Goal: Transaction & Acquisition: Purchase product/service

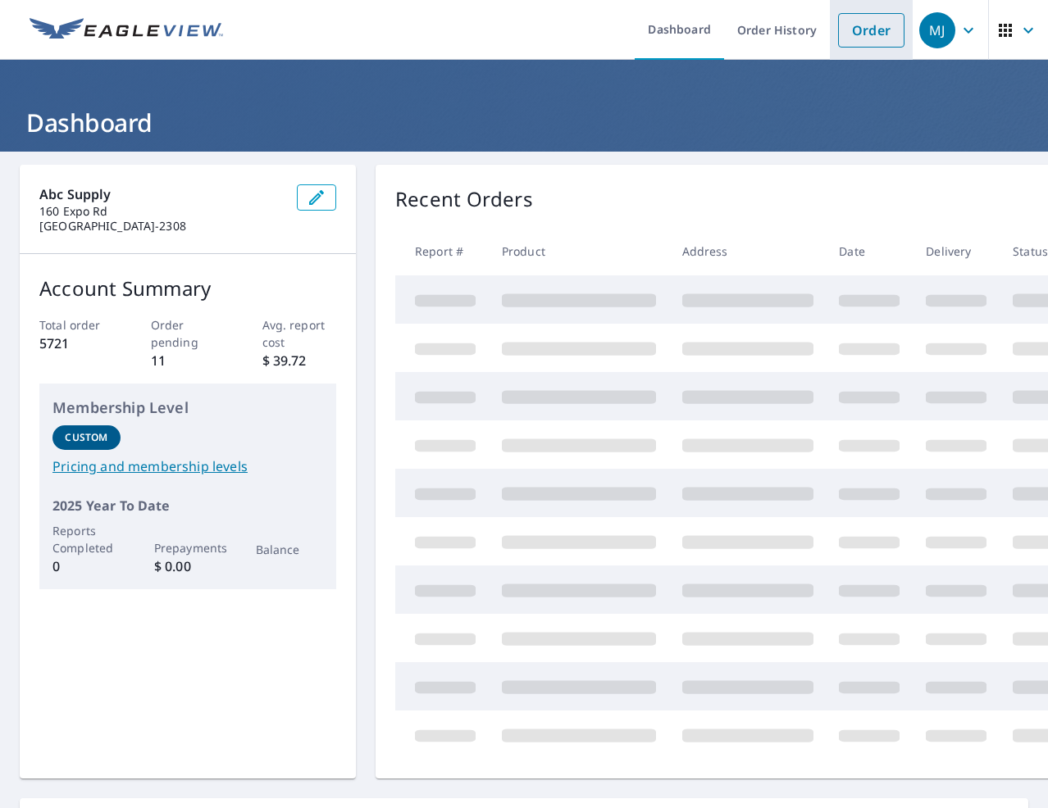
click at [851, 33] on link "Order" at bounding box center [871, 30] width 66 height 34
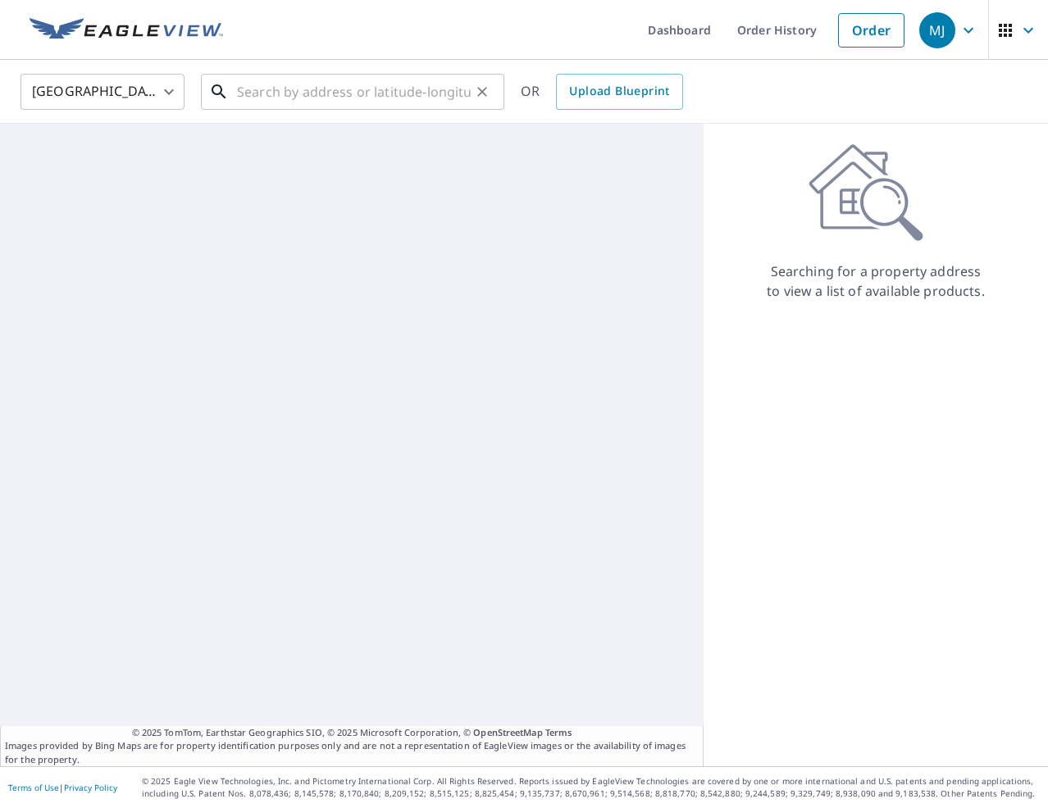
click at [395, 101] on input "text" at bounding box center [354, 92] width 234 height 46
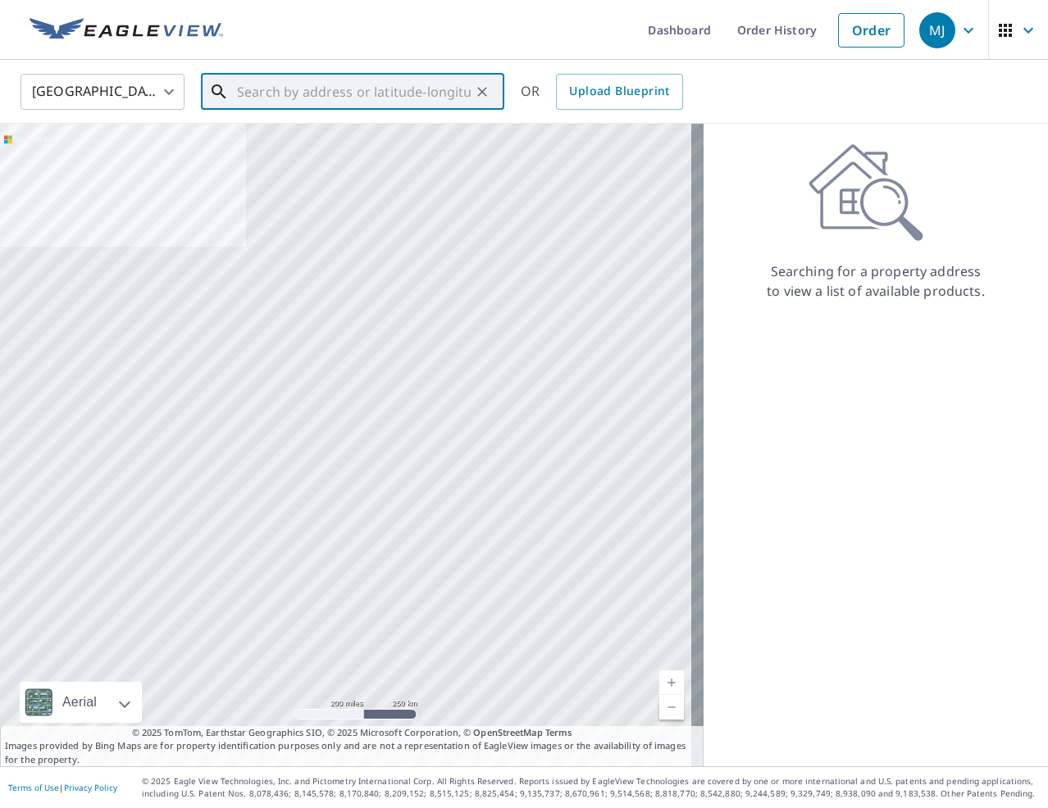
paste input "[STREET_ADDRESS]"
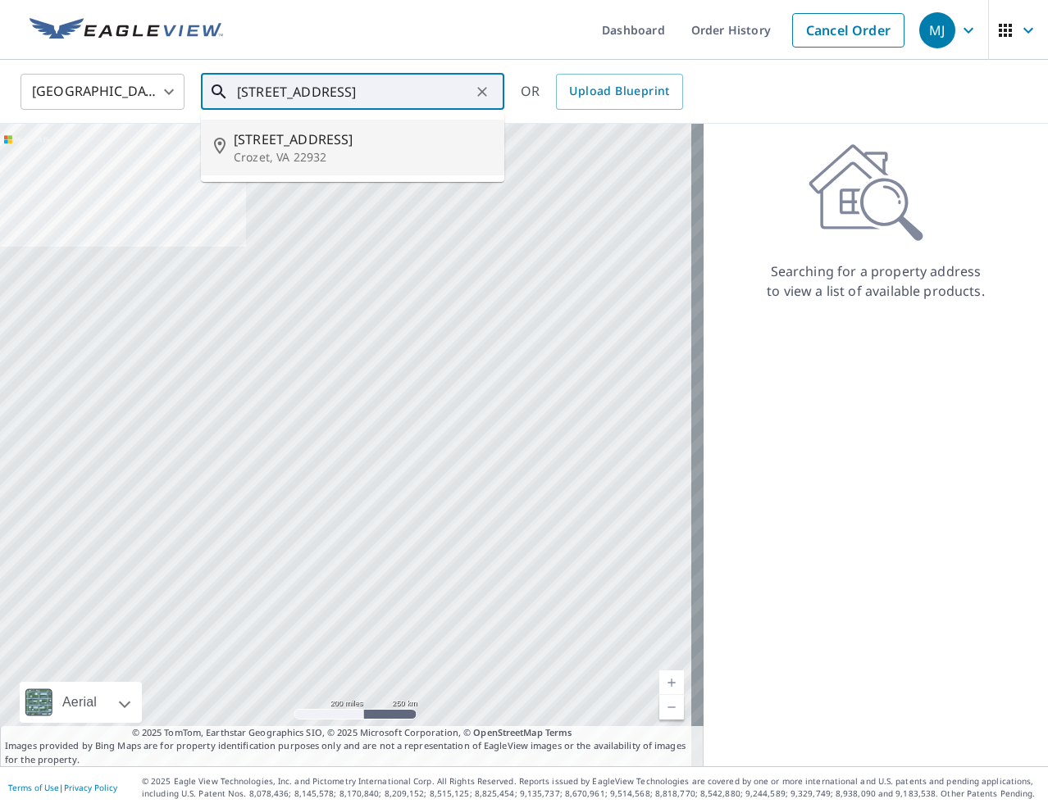
click at [312, 144] on span "[STREET_ADDRESS]" at bounding box center [362, 140] width 257 height 20
type input "[STREET_ADDRESS]"
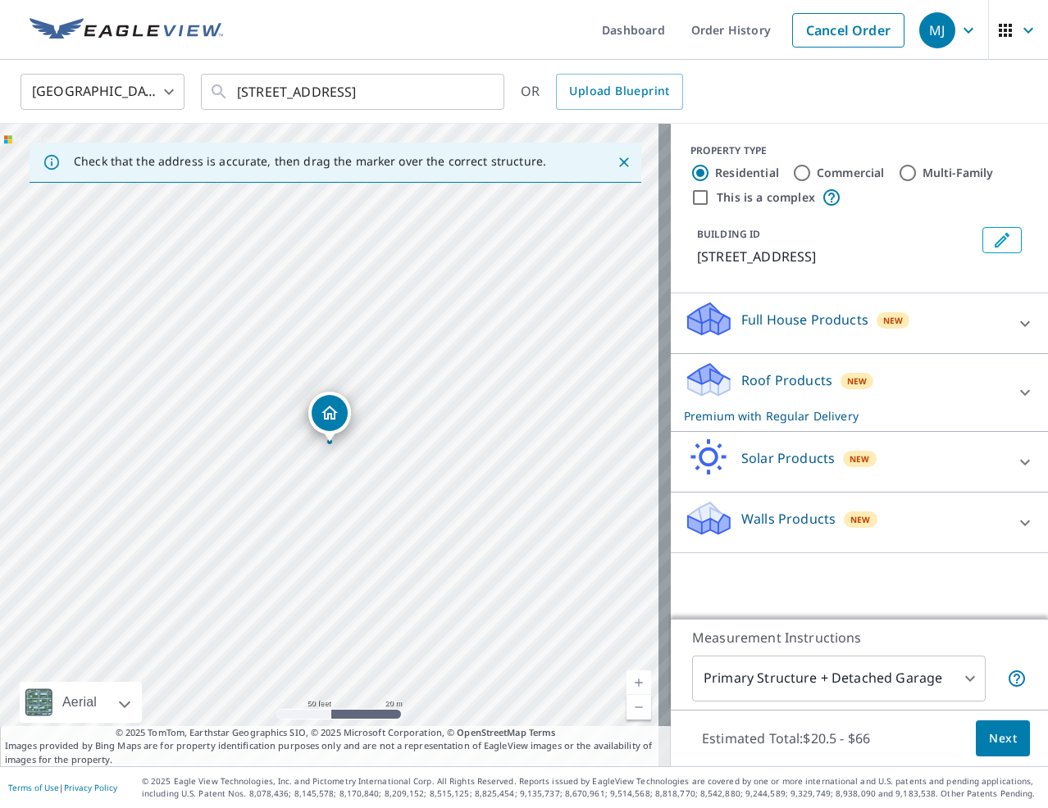
click at [989, 745] on span "Next" at bounding box center [1003, 739] width 28 height 20
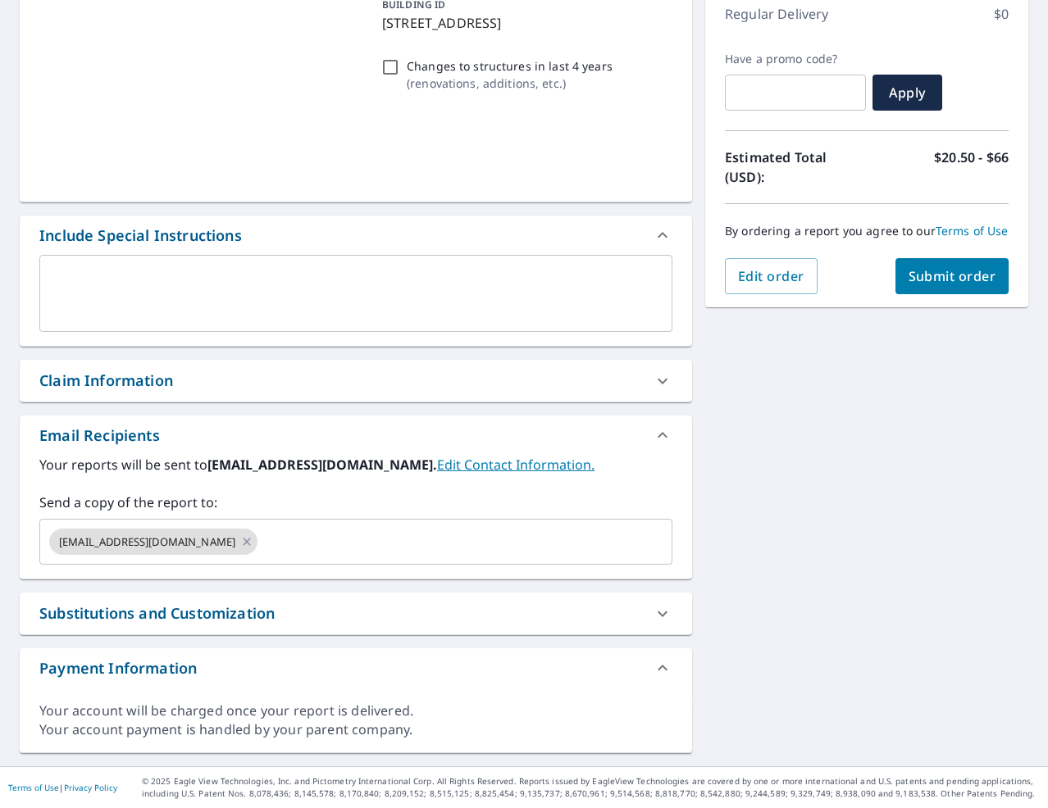
scroll to position [235, 0]
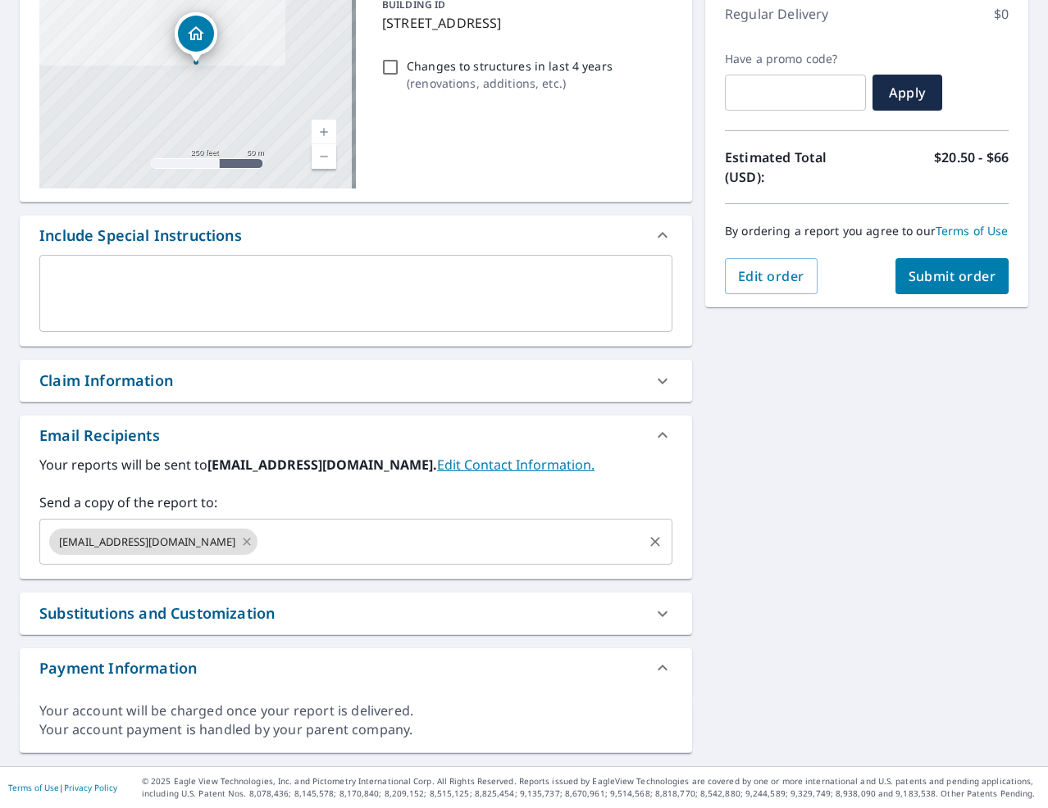
click at [240, 541] on icon at bounding box center [246, 542] width 13 height 18
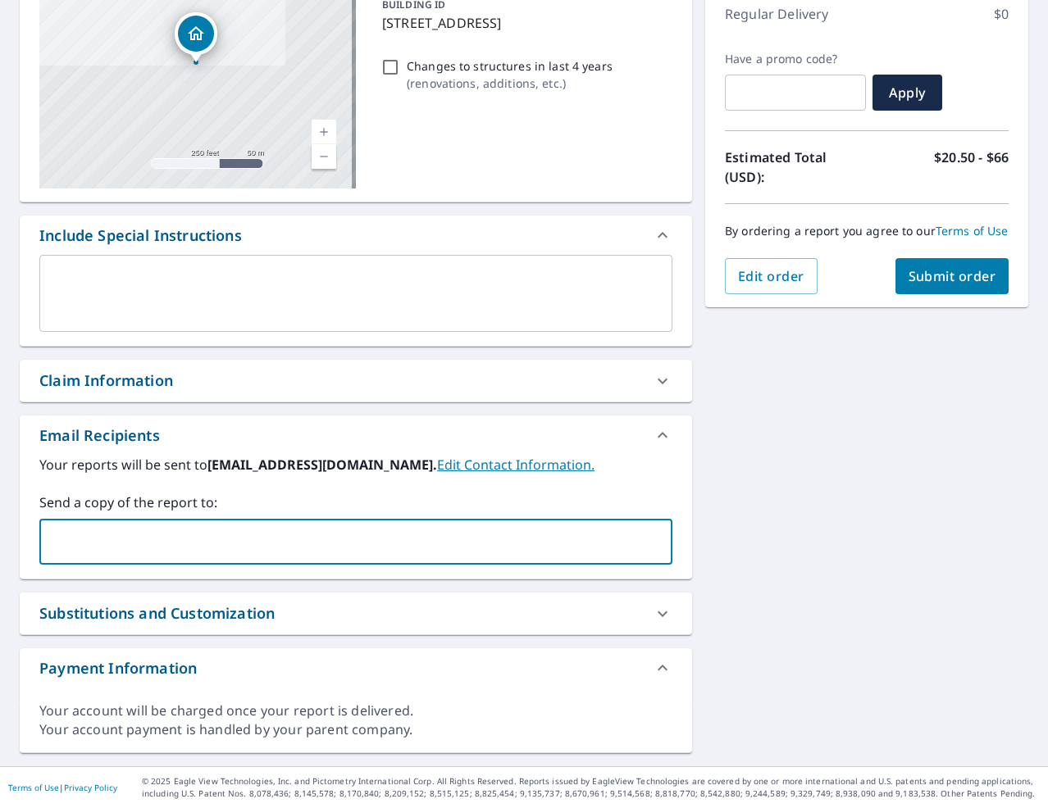
click at [200, 541] on input "text" at bounding box center [344, 541] width 594 height 31
type input "[PERSON_NAME][EMAIL_ADDRESS][PERSON_NAME][DOMAIN_NAME]"
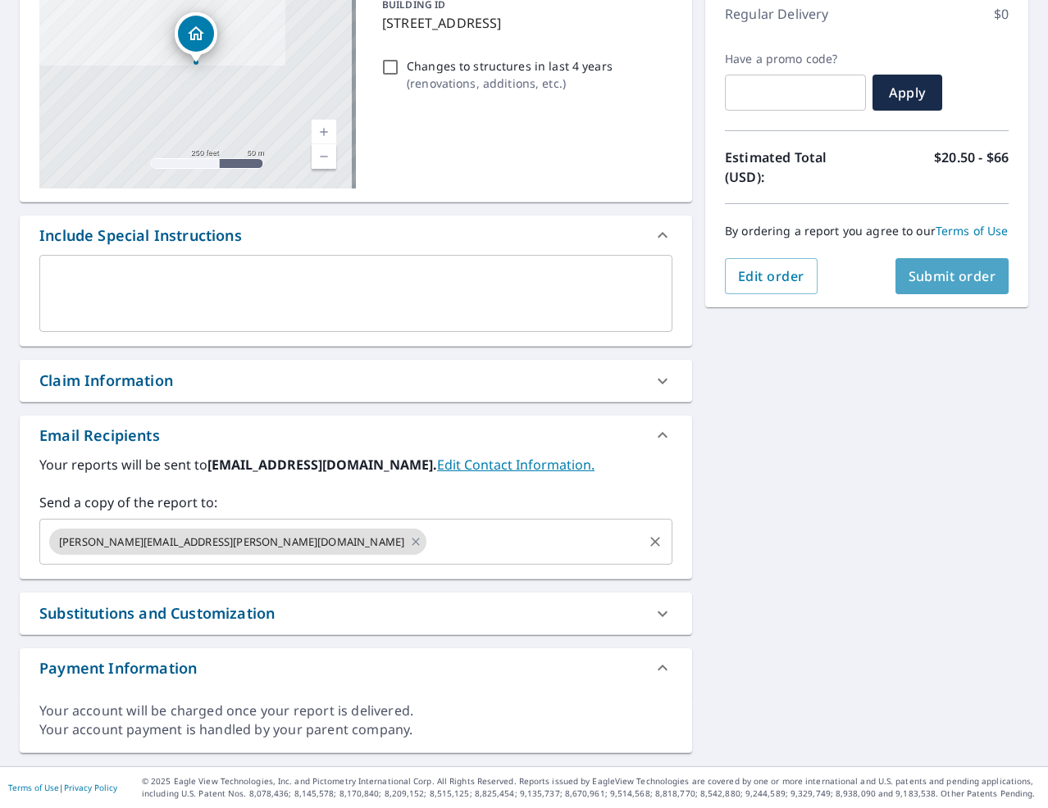
click at [960, 280] on button "Submit order" at bounding box center [952, 276] width 114 height 36
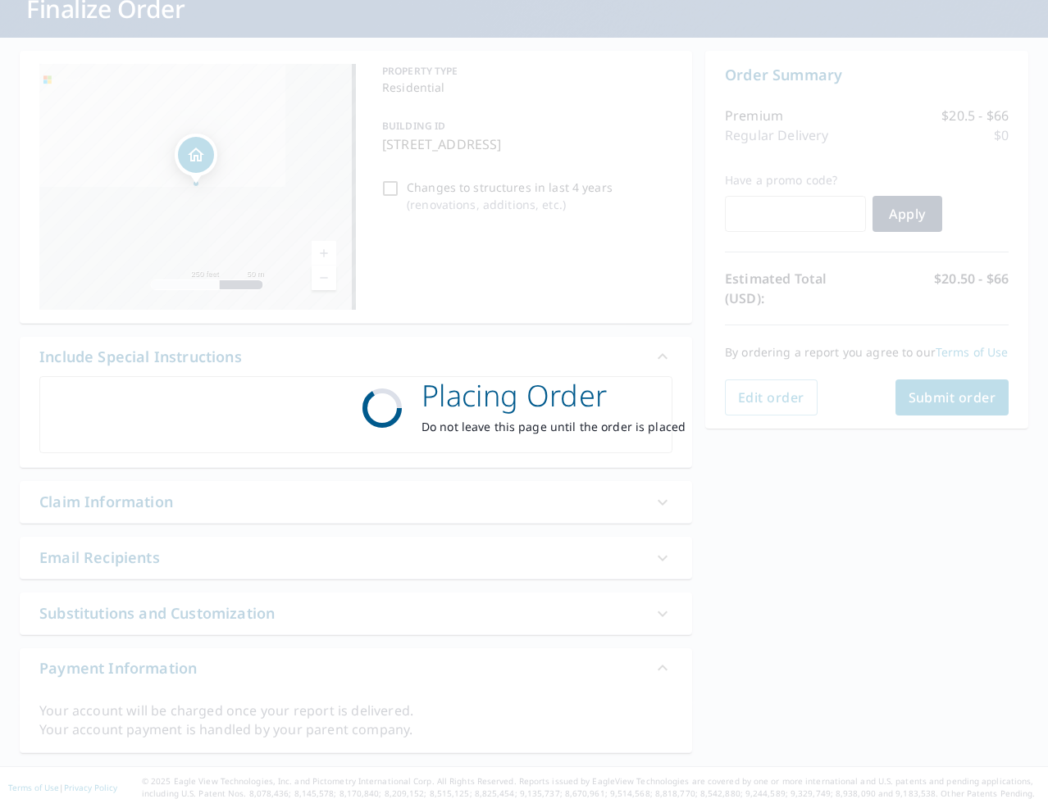
scroll to position [114, 0]
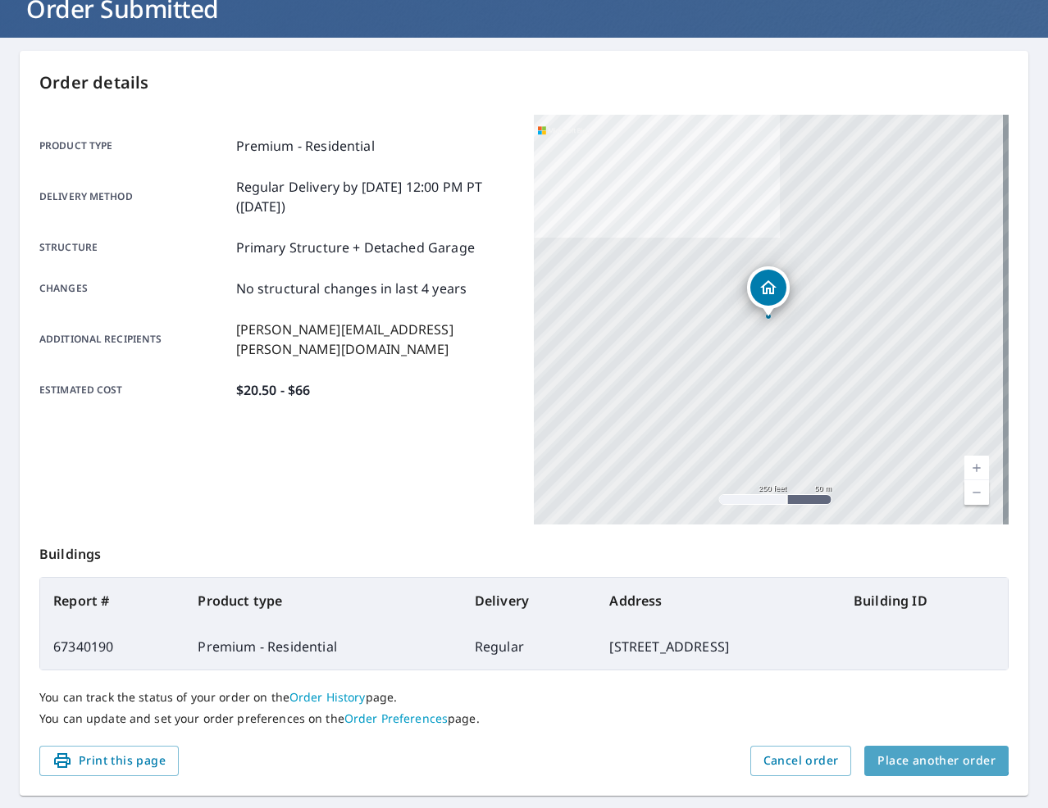
click at [925, 749] on button "Place another order" at bounding box center [936, 761] width 144 height 30
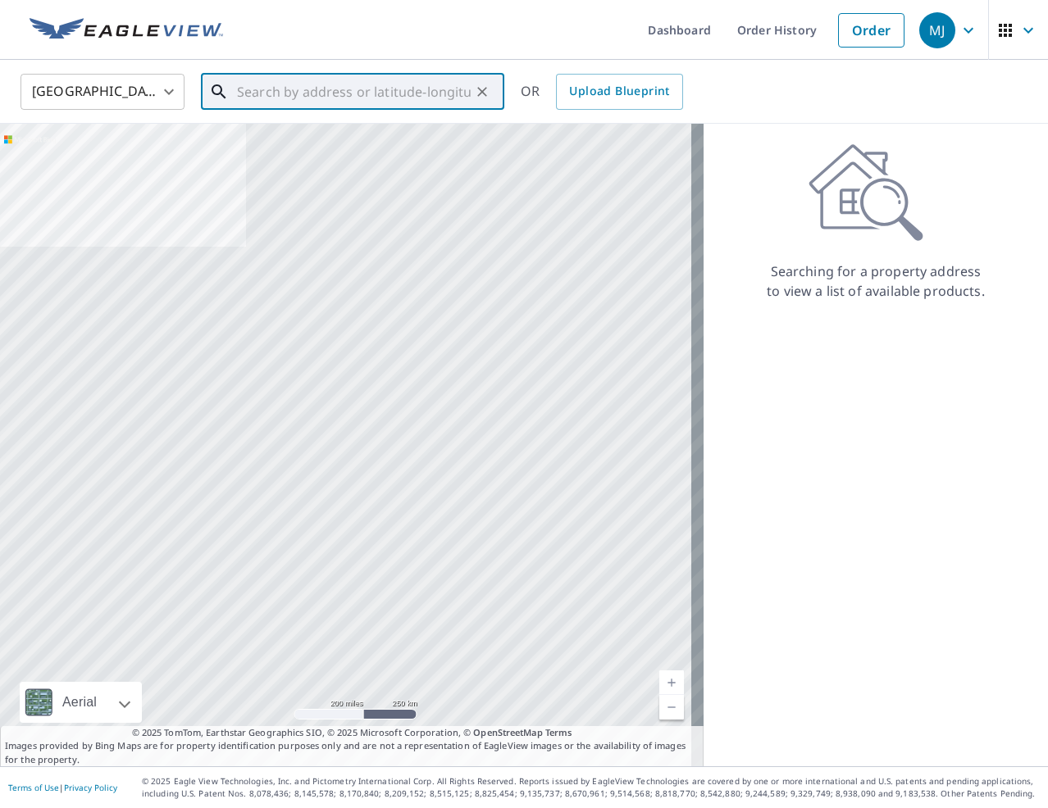
click at [345, 80] on input "text" at bounding box center [354, 92] width 234 height 46
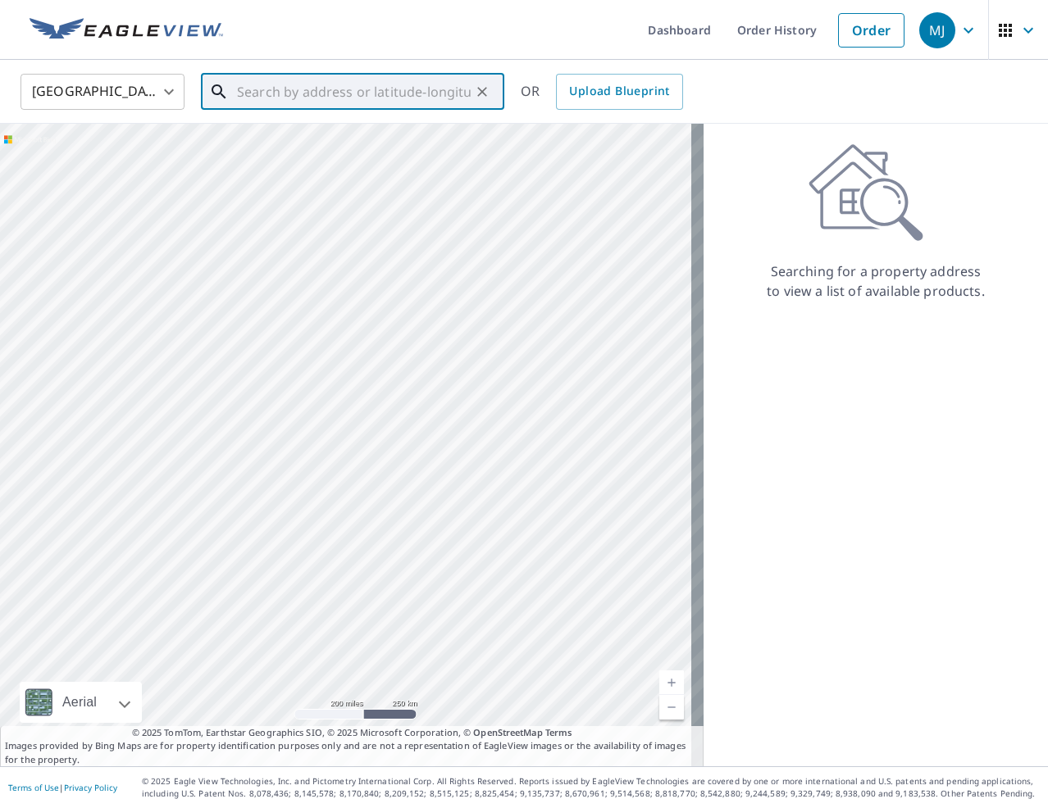
paste input "[STREET_ADDRESS]"
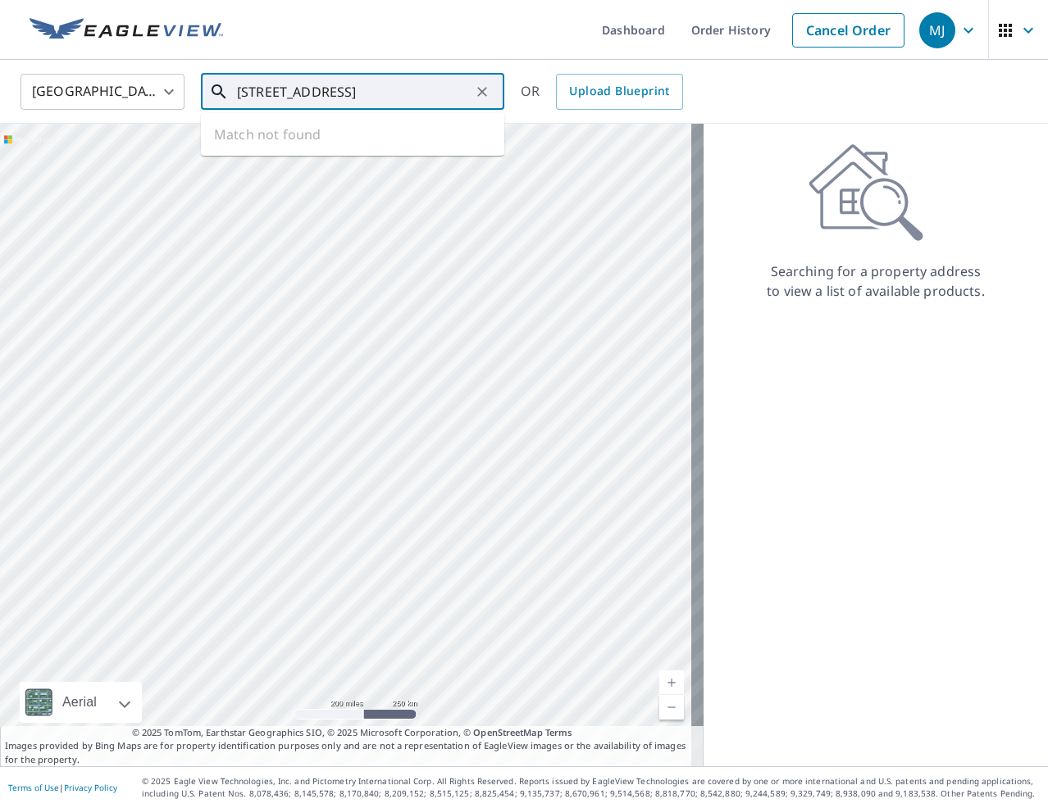
scroll to position [0, 27]
click at [289, 157] on p "[GEOGRAPHIC_DATA]" at bounding box center [362, 157] width 257 height 16
type input "[STREET_ADDRESS]"
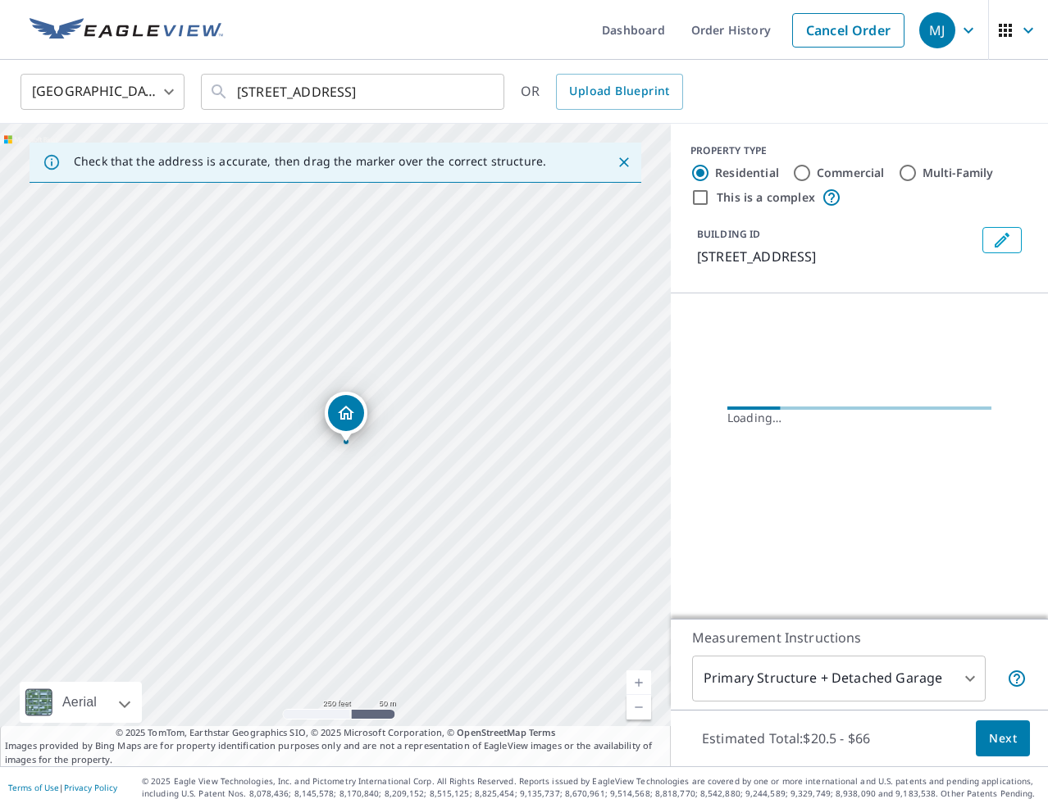
scroll to position [0, 0]
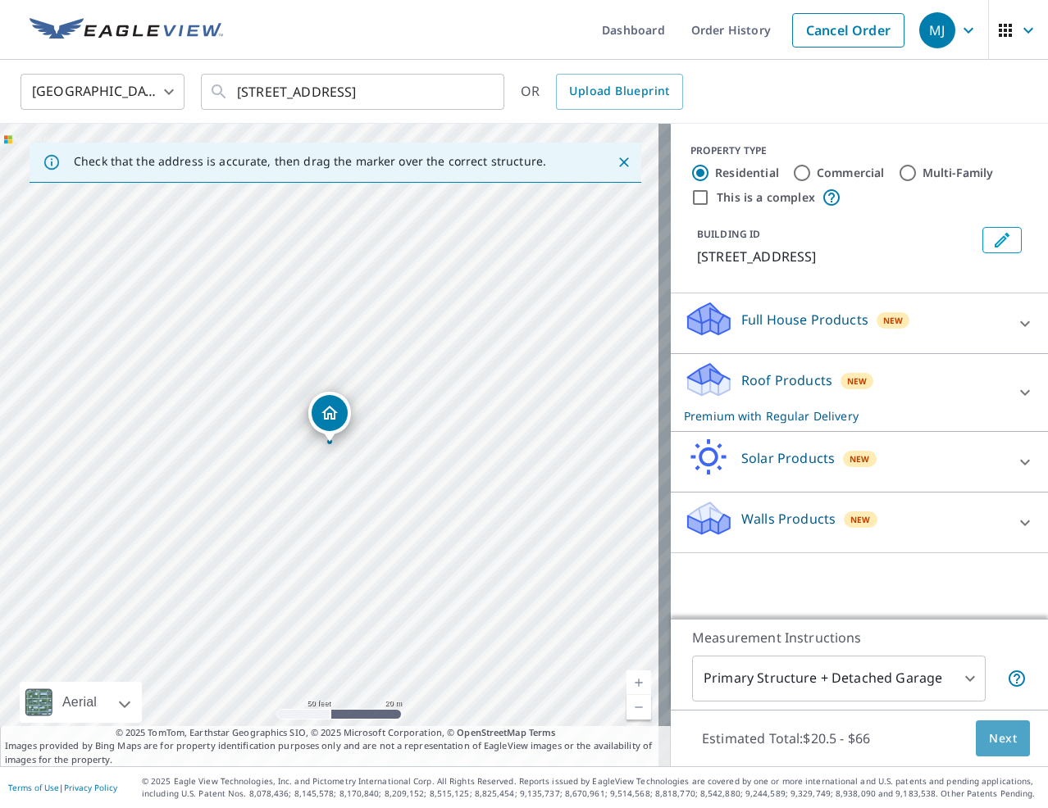
click at [989, 738] on span "Next" at bounding box center [1003, 739] width 28 height 20
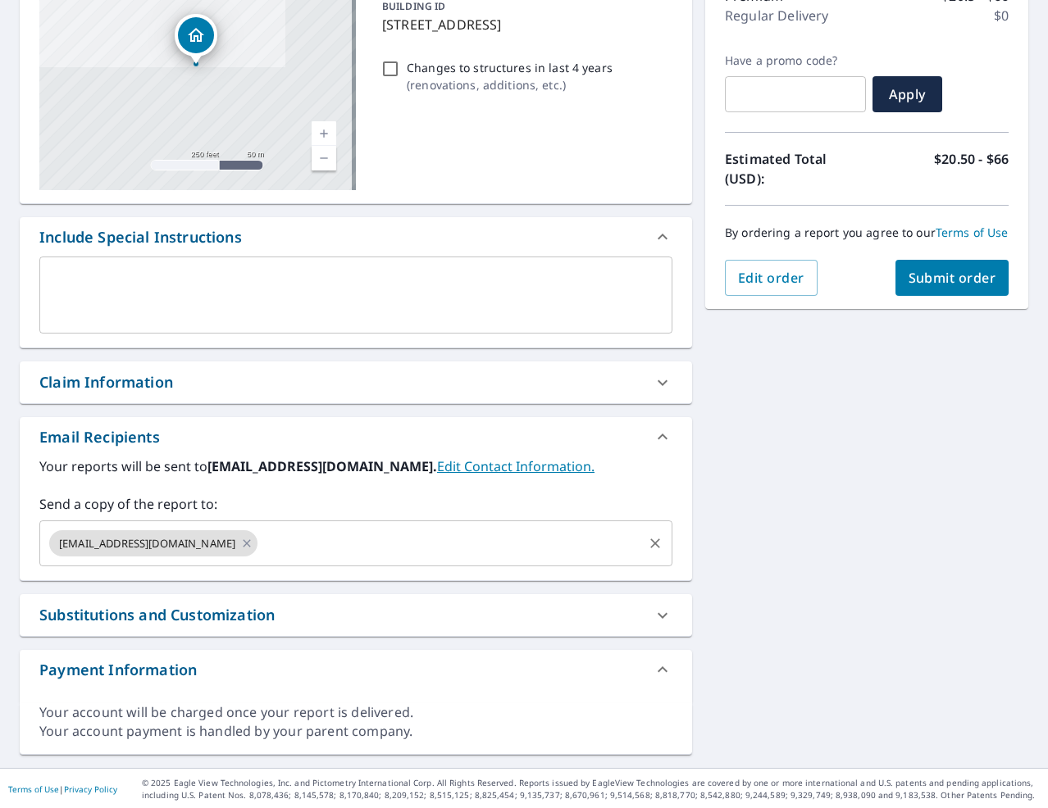
scroll to position [235, 0]
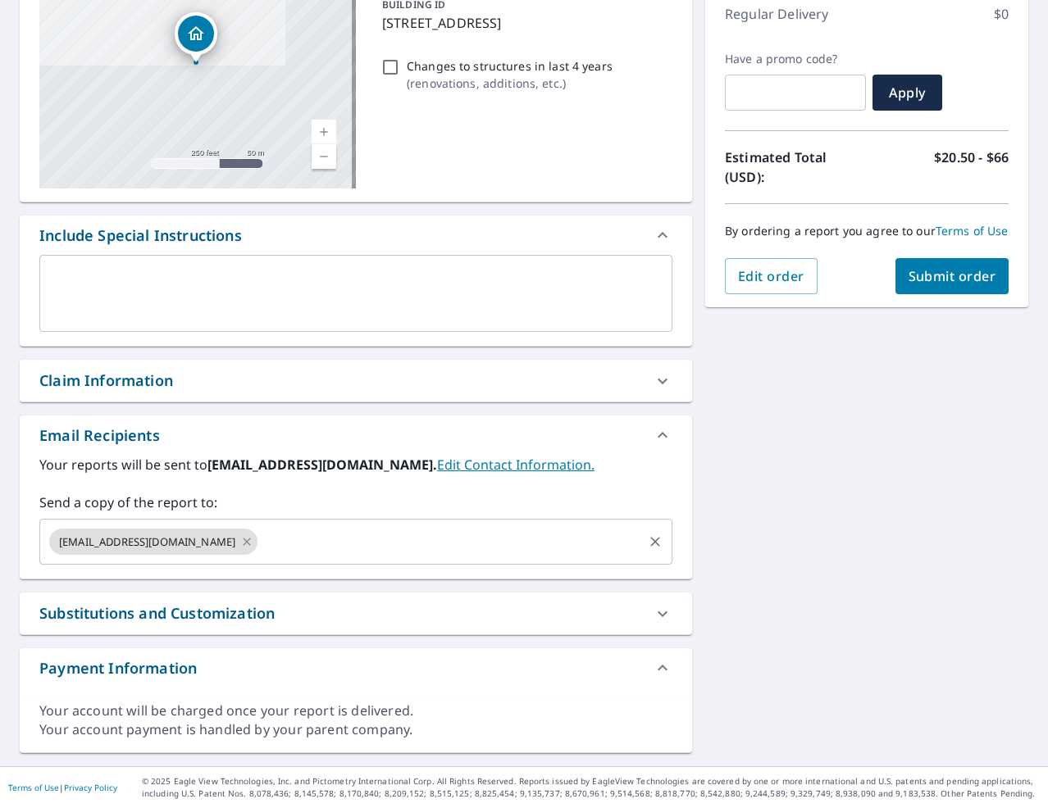
click at [240, 544] on icon at bounding box center [246, 542] width 13 height 18
click at [260, 544] on input "text" at bounding box center [450, 541] width 380 height 31
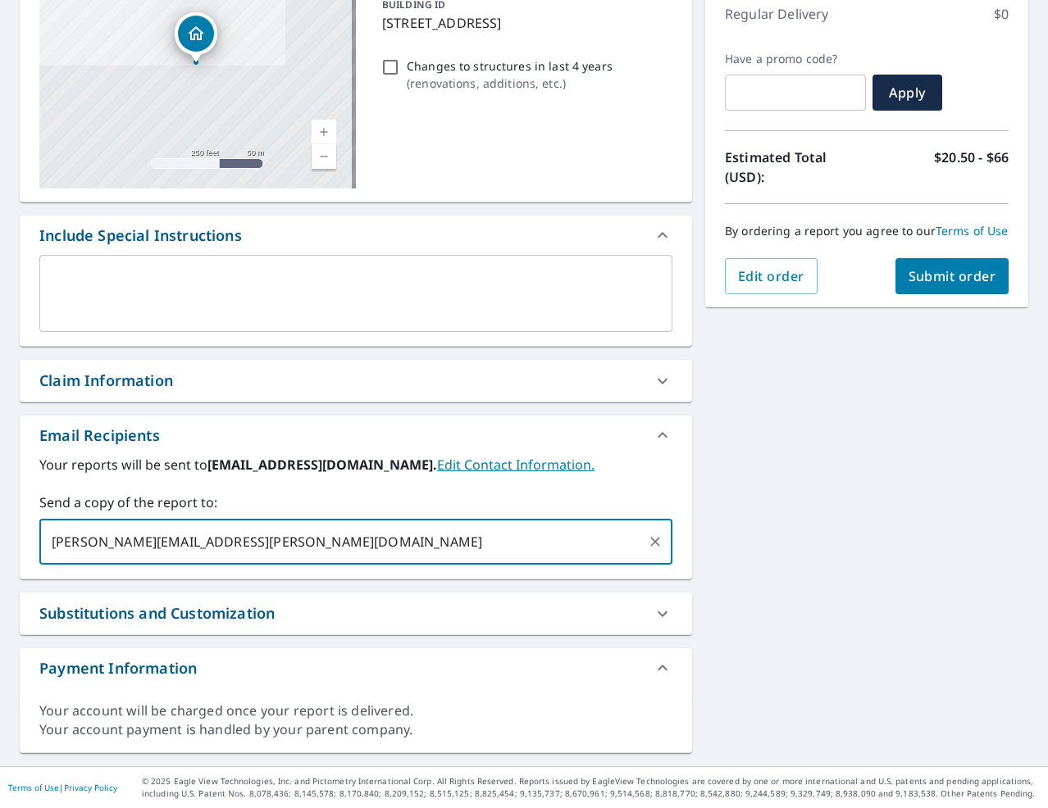
type input "[PERSON_NAME][EMAIL_ADDRESS][PERSON_NAME][DOMAIN_NAME]"
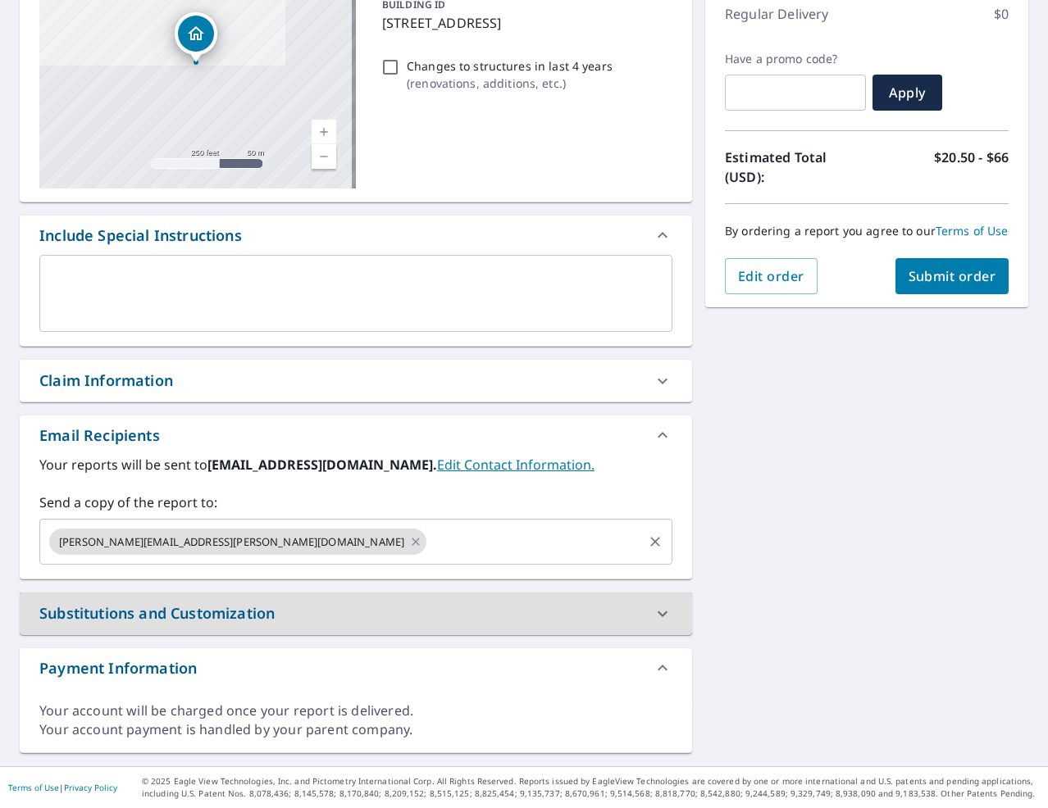
click at [929, 285] on span "Submit order" at bounding box center [952, 276] width 88 height 18
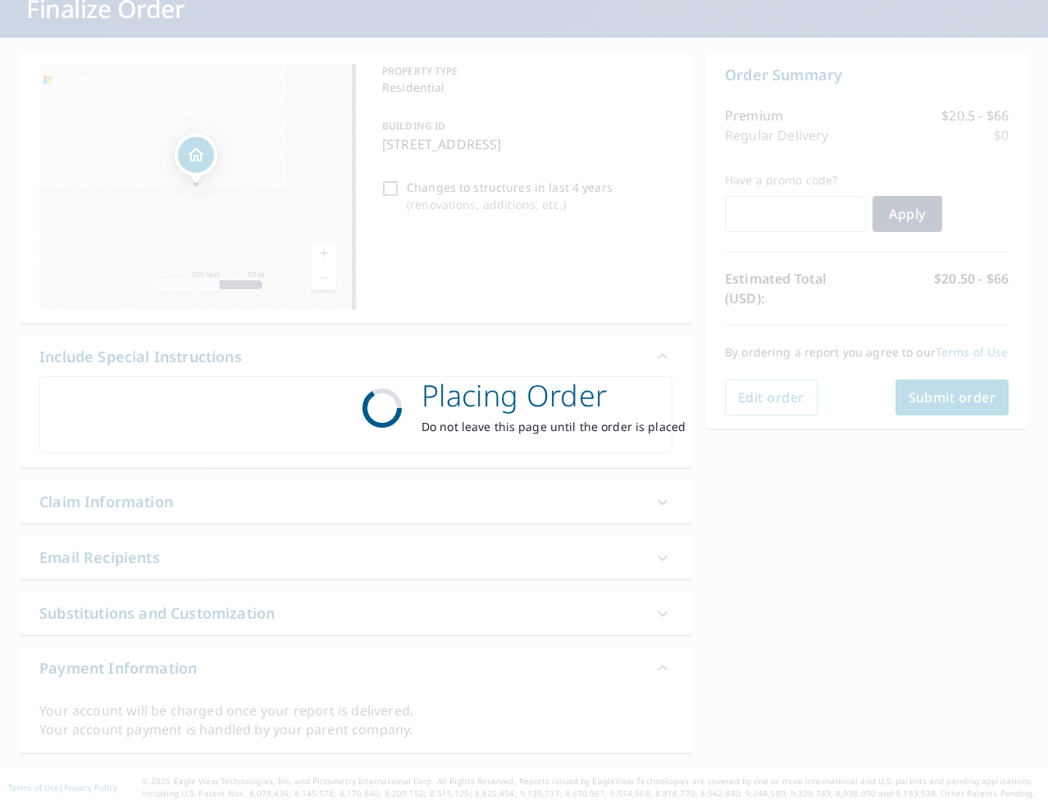
scroll to position [114, 0]
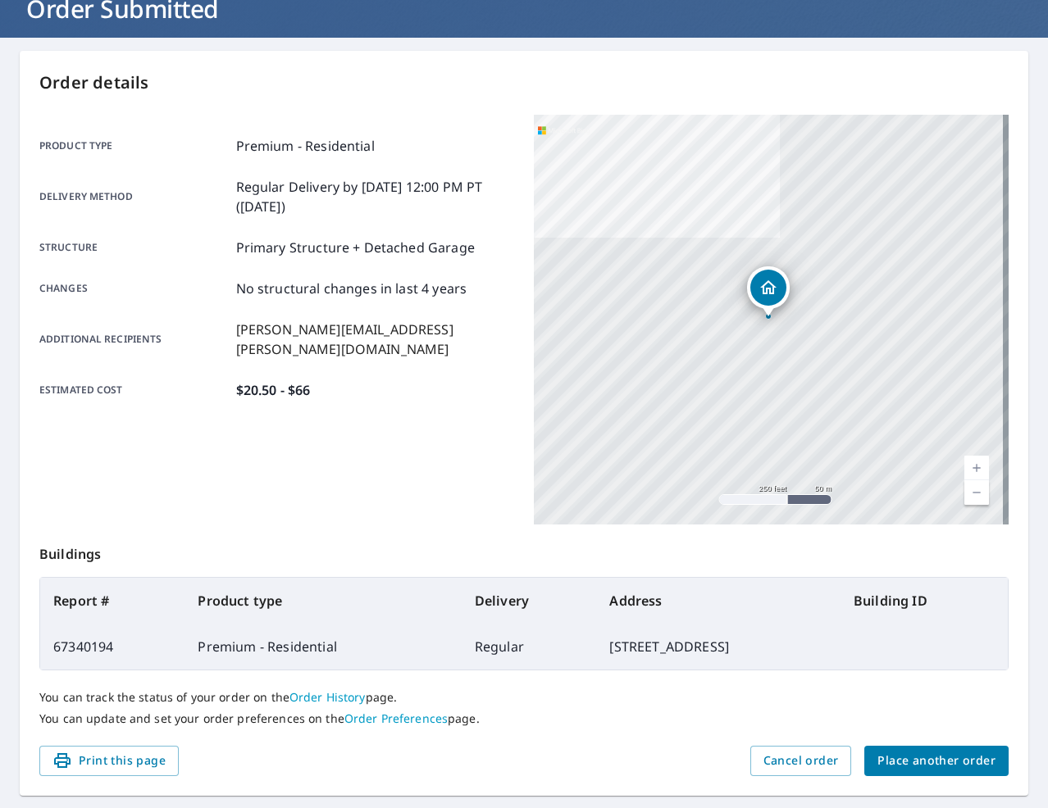
click at [919, 748] on button "Place another order" at bounding box center [936, 761] width 144 height 30
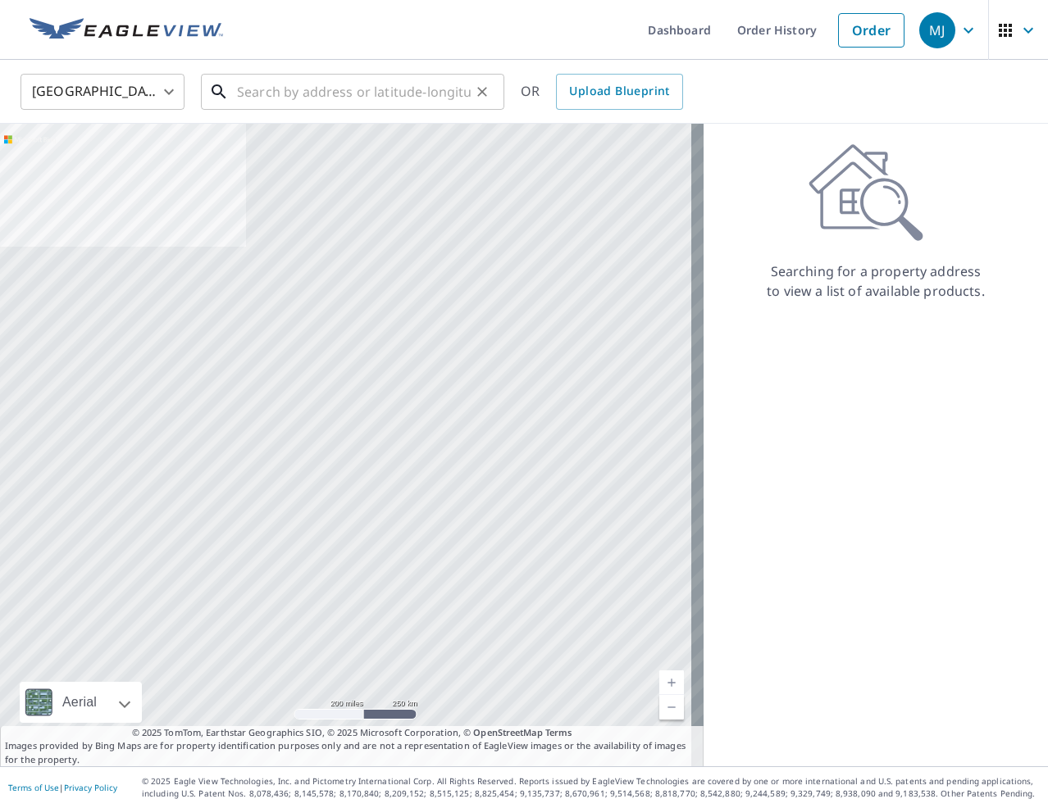
click at [371, 88] on input "text" at bounding box center [354, 92] width 234 height 46
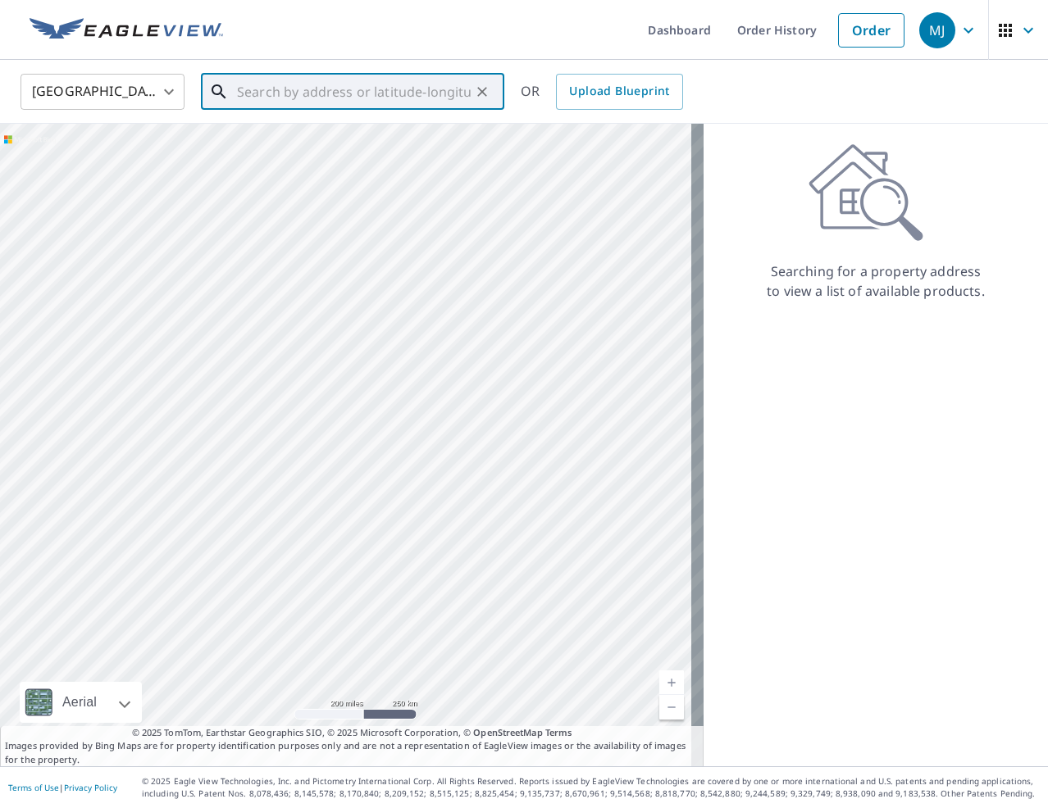
paste input "[STREET_ADDRESS]"
click at [310, 150] on p "Palmyra, VA 22963" at bounding box center [362, 157] width 257 height 16
type input "[STREET_ADDRESS]"
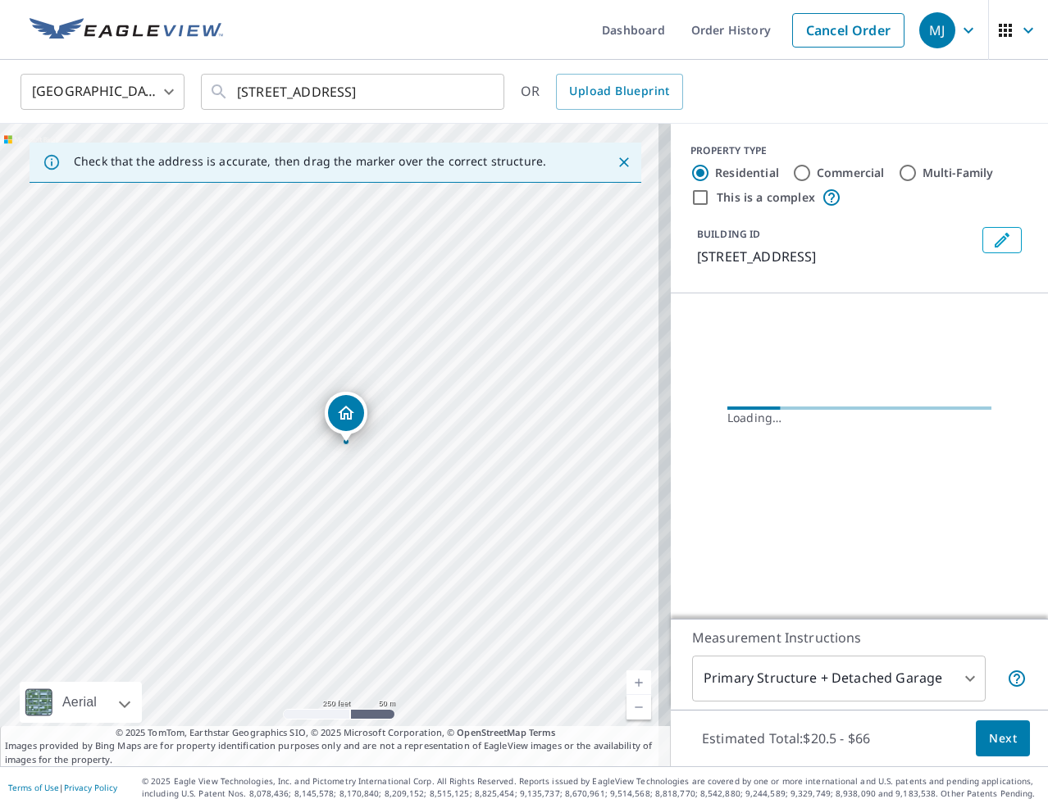
click at [995, 743] on span "Next" at bounding box center [1003, 739] width 28 height 20
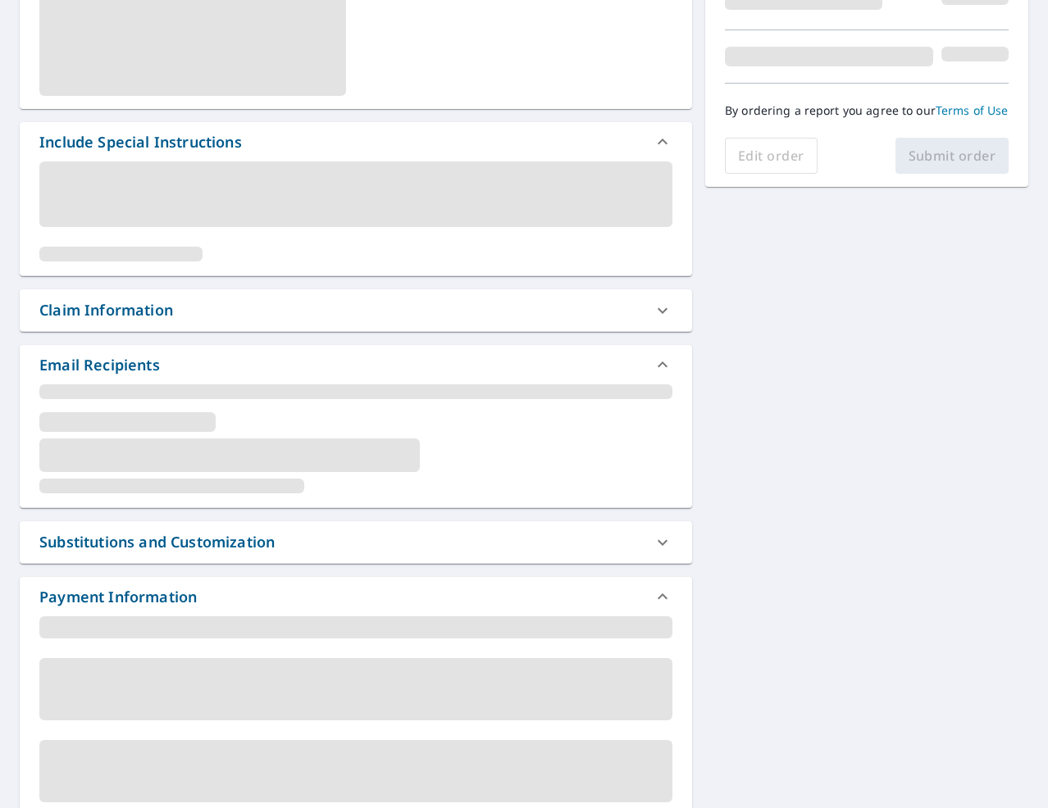
scroll to position [235, 0]
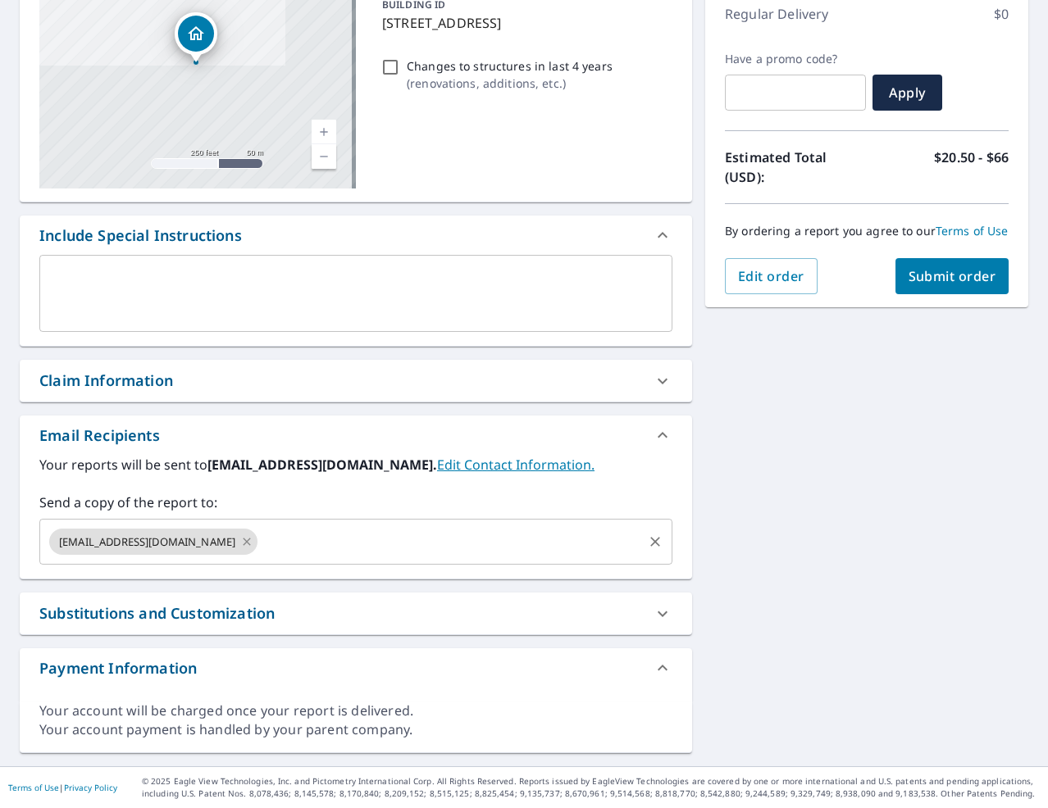
click at [240, 539] on icon at bounding box center [246, 542] width 13 height 18
click at [197, 539] on input "text" at bounding box center [344, 541] width 594 height 31
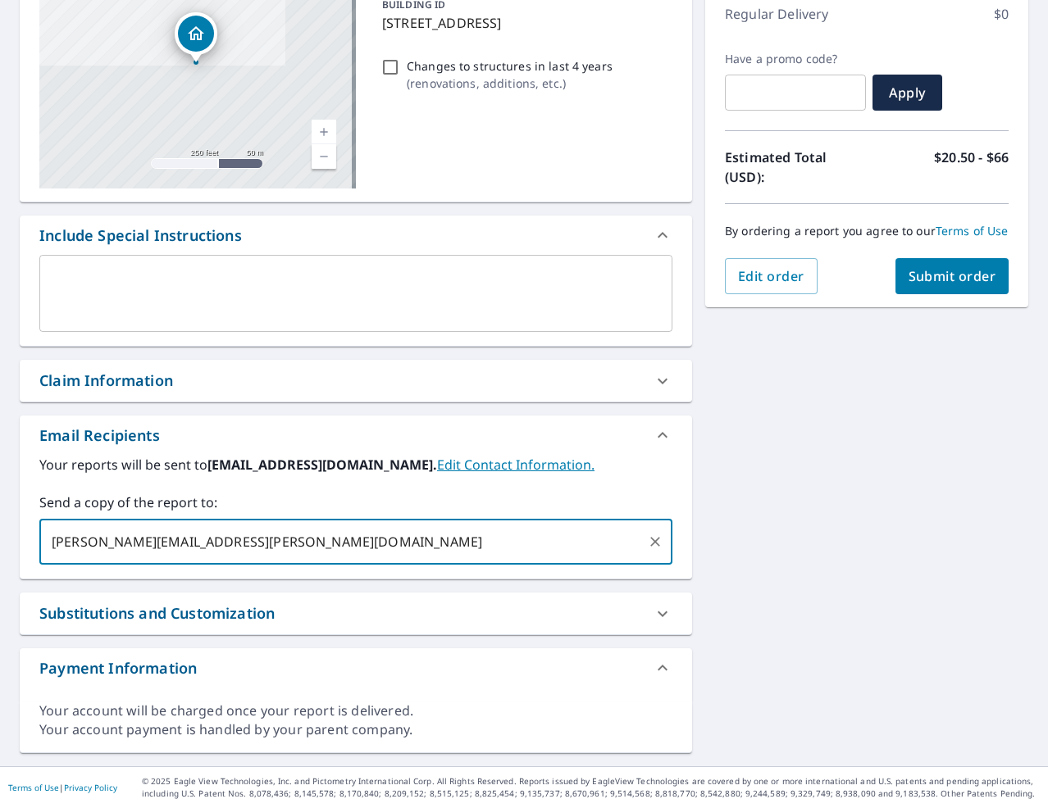
type input "[PERSON_NAME][EMAIL_ADDRESS][PERSON_NAME][DOMAIN_NAME]"
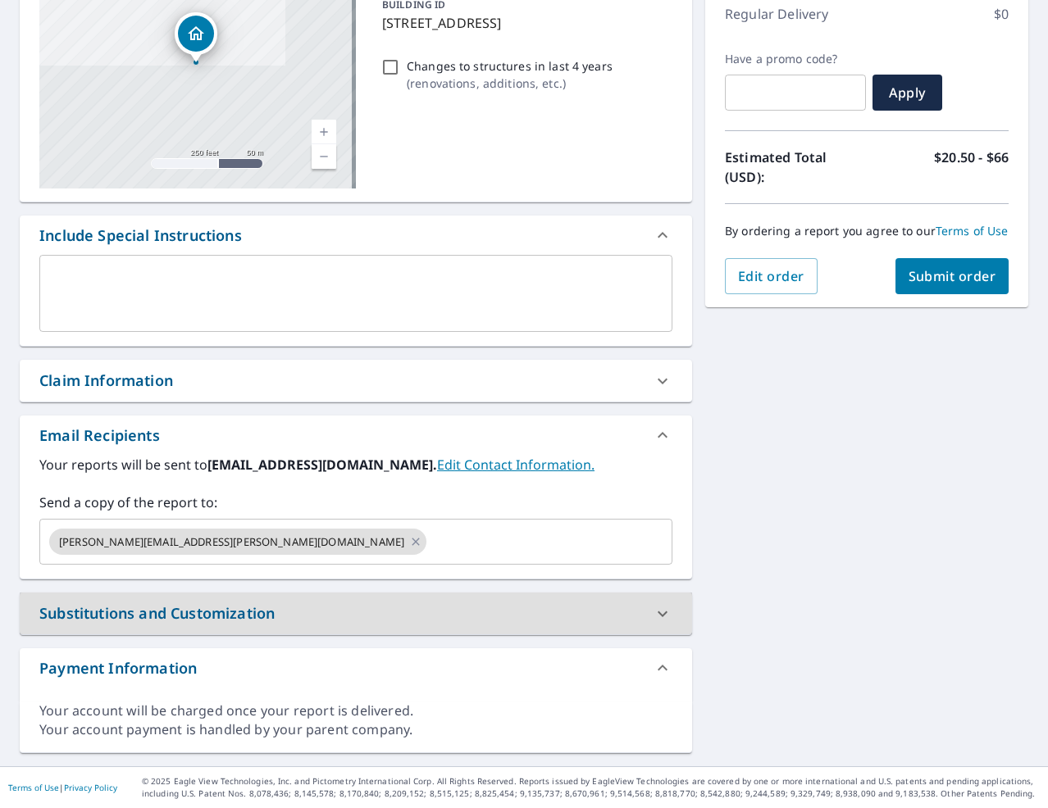
click at [942, 281] on button "Submit order" at bounding box center [952, 276] width 114 height 36
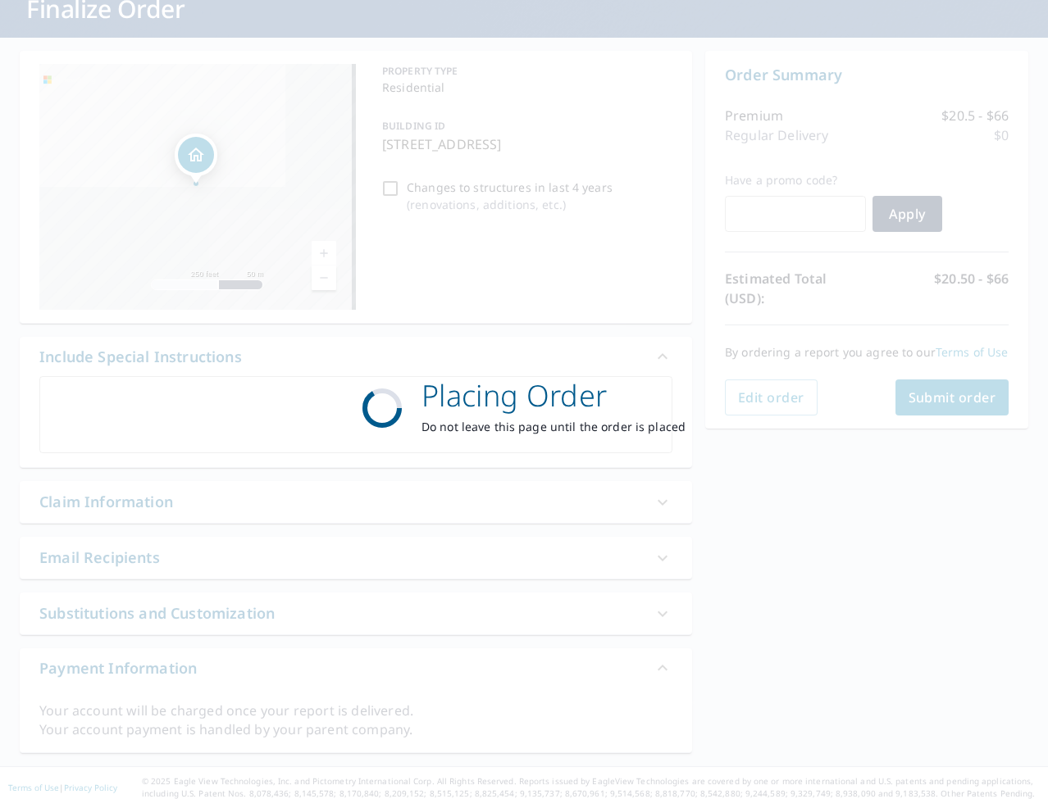
scroll to position [114, 0]
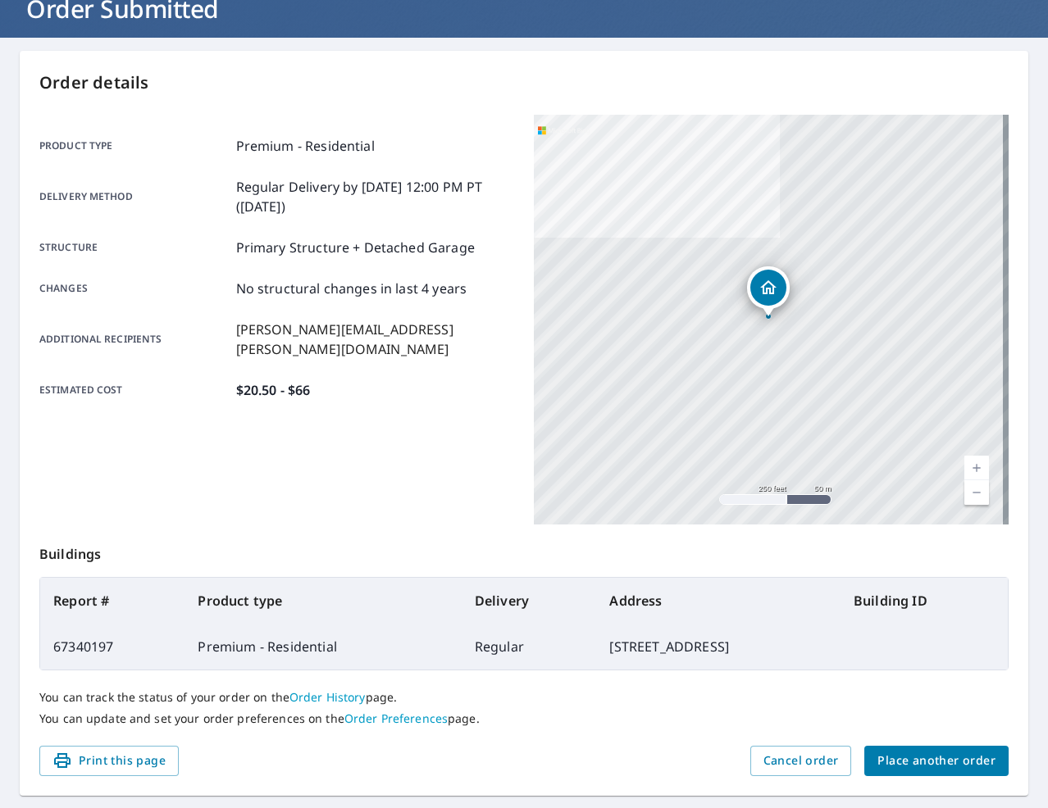
click at [911, 741] on div "You can track the status of your order on the Order History page. You can updat…" at bounding box center [523, 708] width 969 height 75
click at [915, 758] on span "Place another order" at bounding box center [936, 761] width 118 height 20
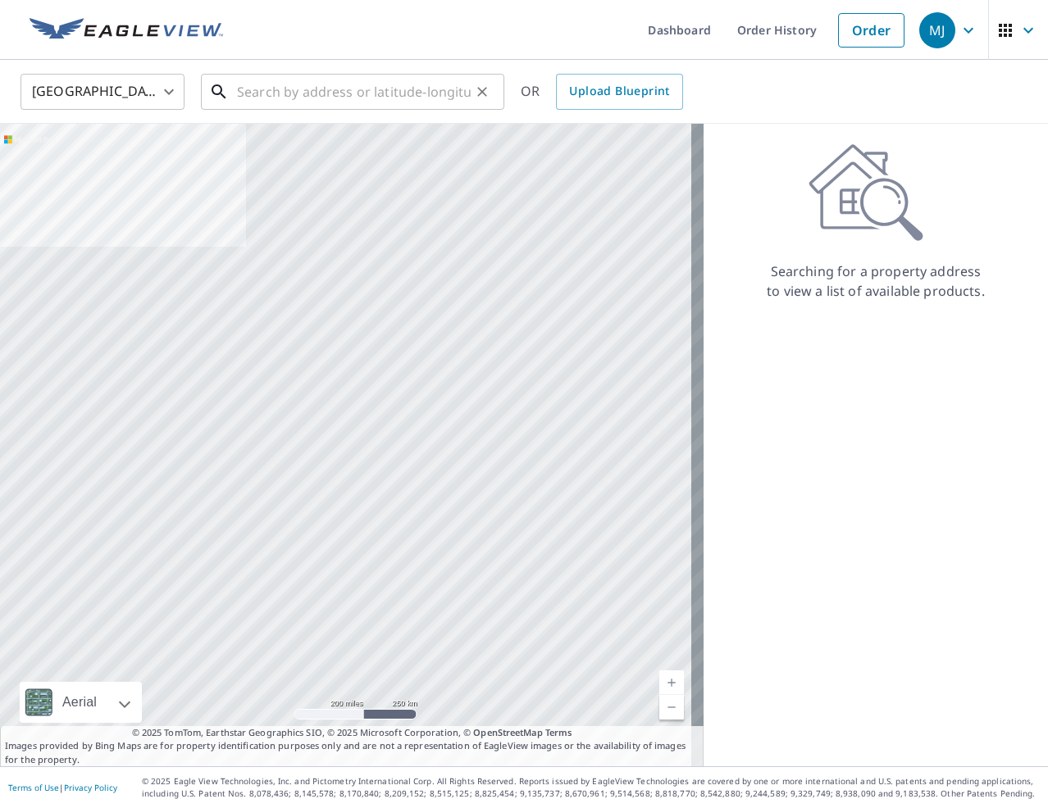
click at [291, 81] on input "text" at bounding box center [354, 92] width 234 height 46
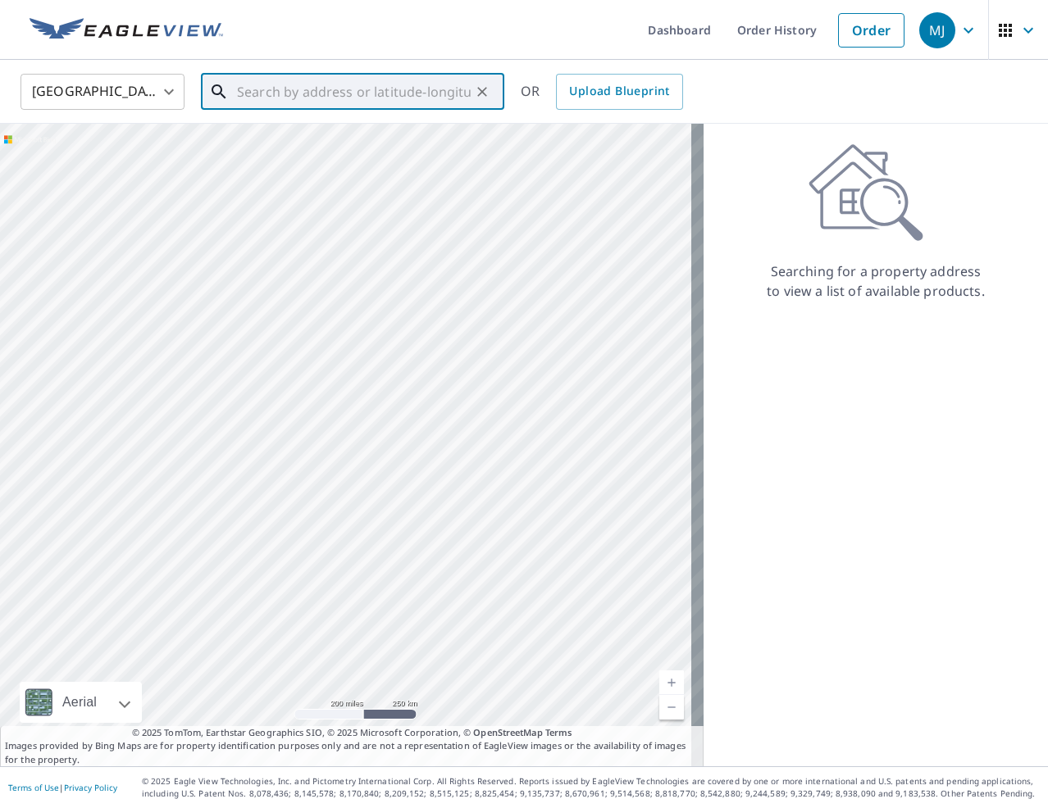
paste input "[STREET_ADDRESS]"
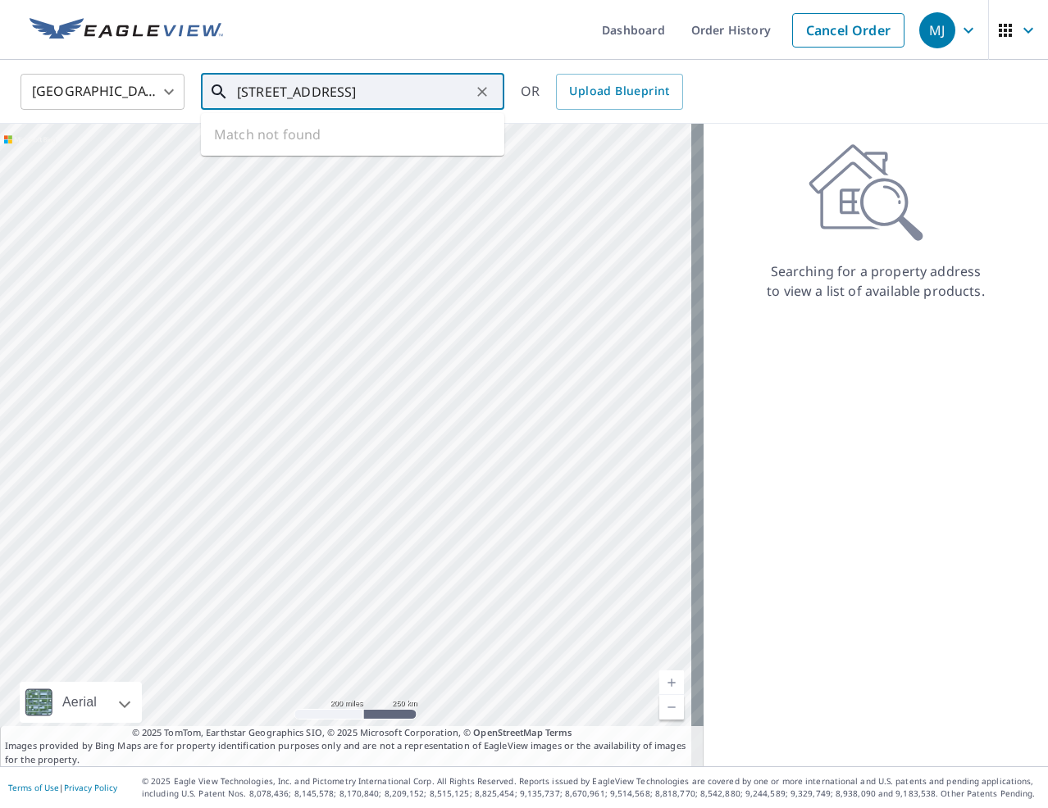
scroll to position [0, 32]
click at [294, 151] on p "[GEOGRAPHIC_DATA]" at bounding box center [362, 157] width 257 height 16
type input "[STREET_ADDRESS]"
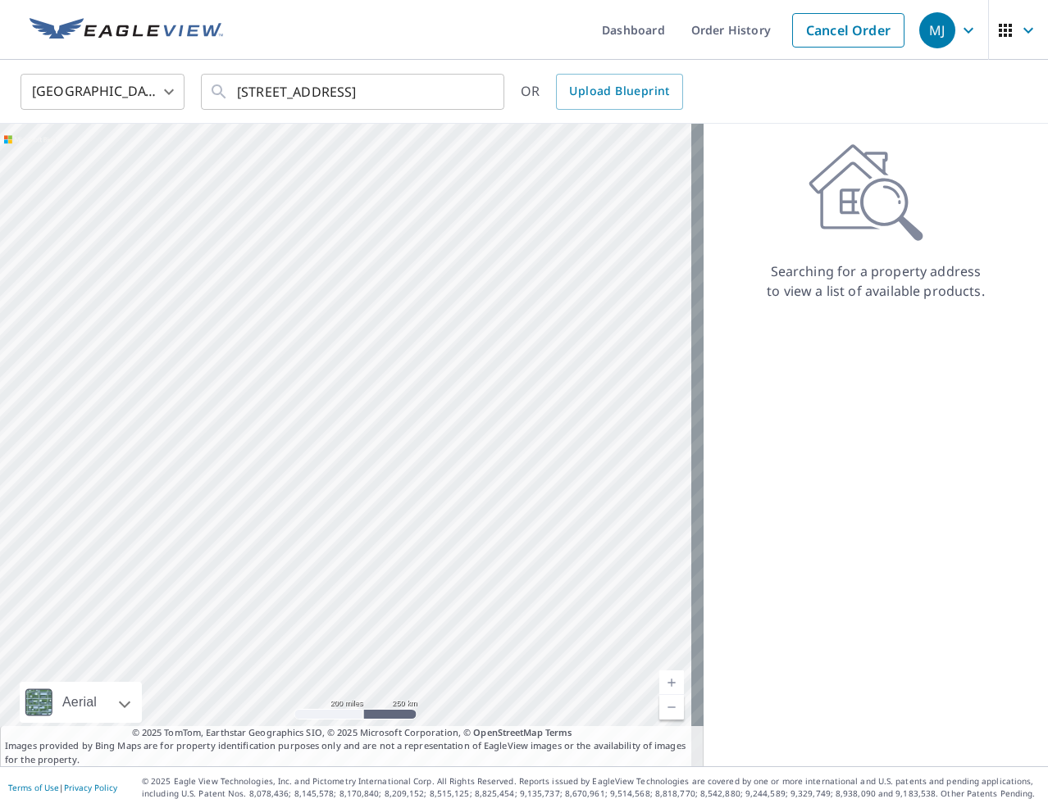
scroll to position [0, 0]
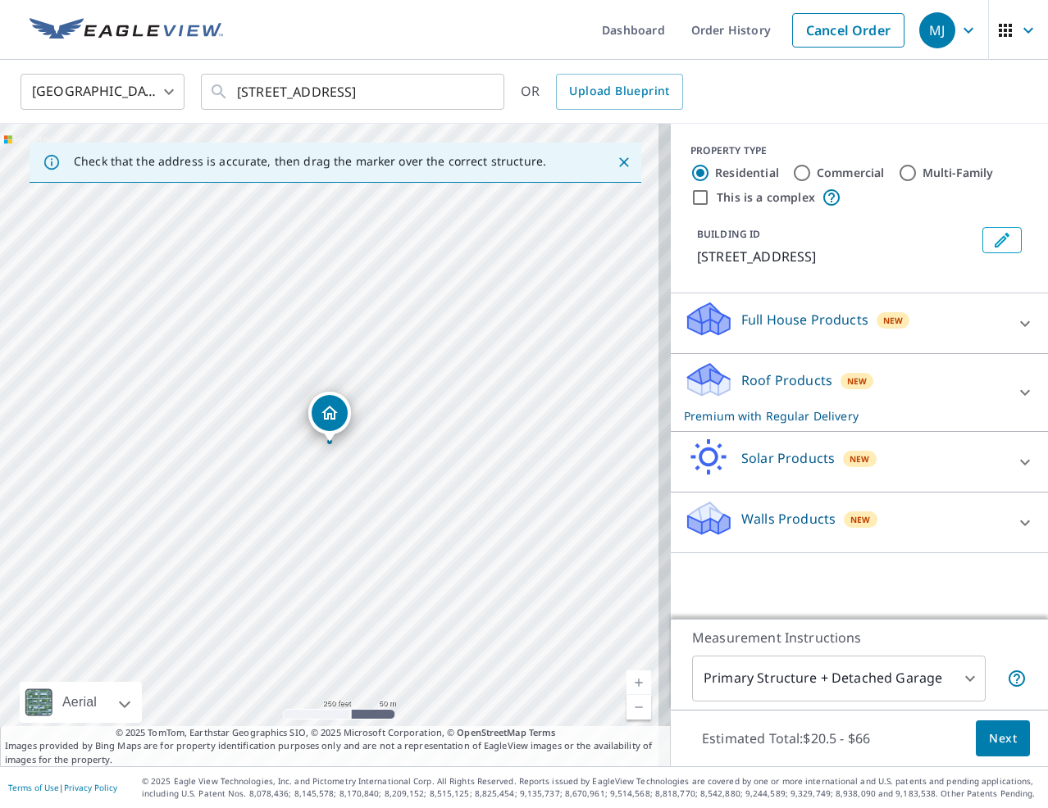
click at [976, 728] on button "Next" at bounding box center [1003, 739] width 54 height 37
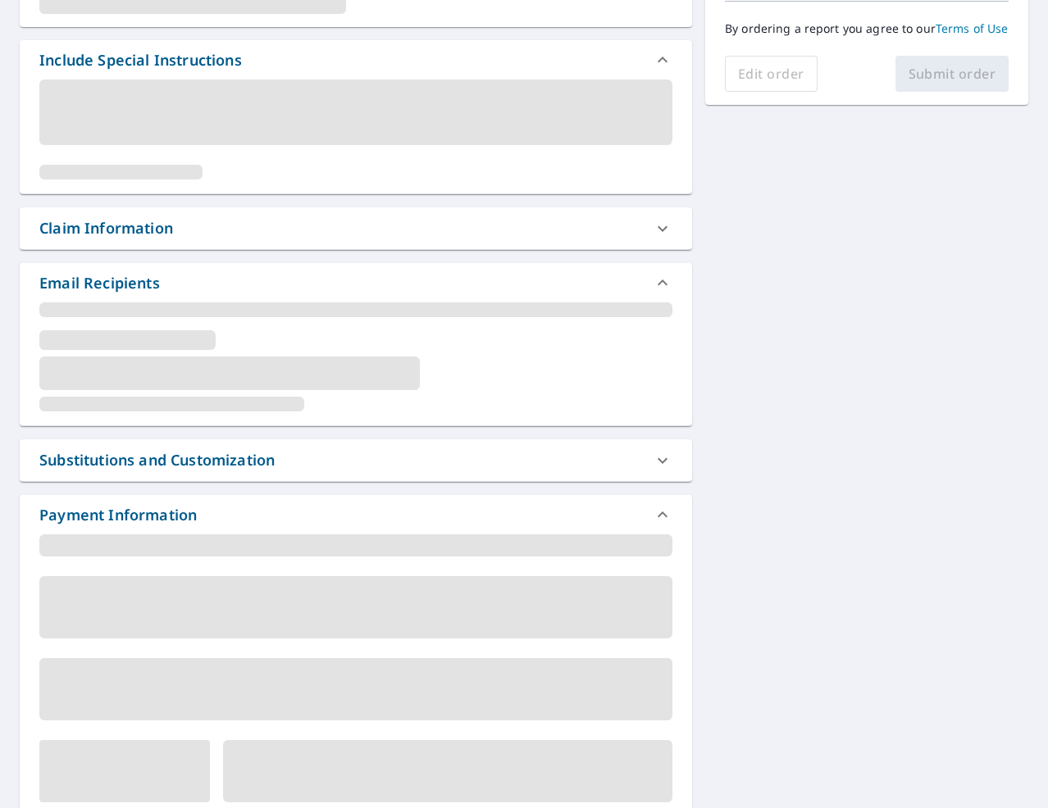
scroll to position [235, 0]
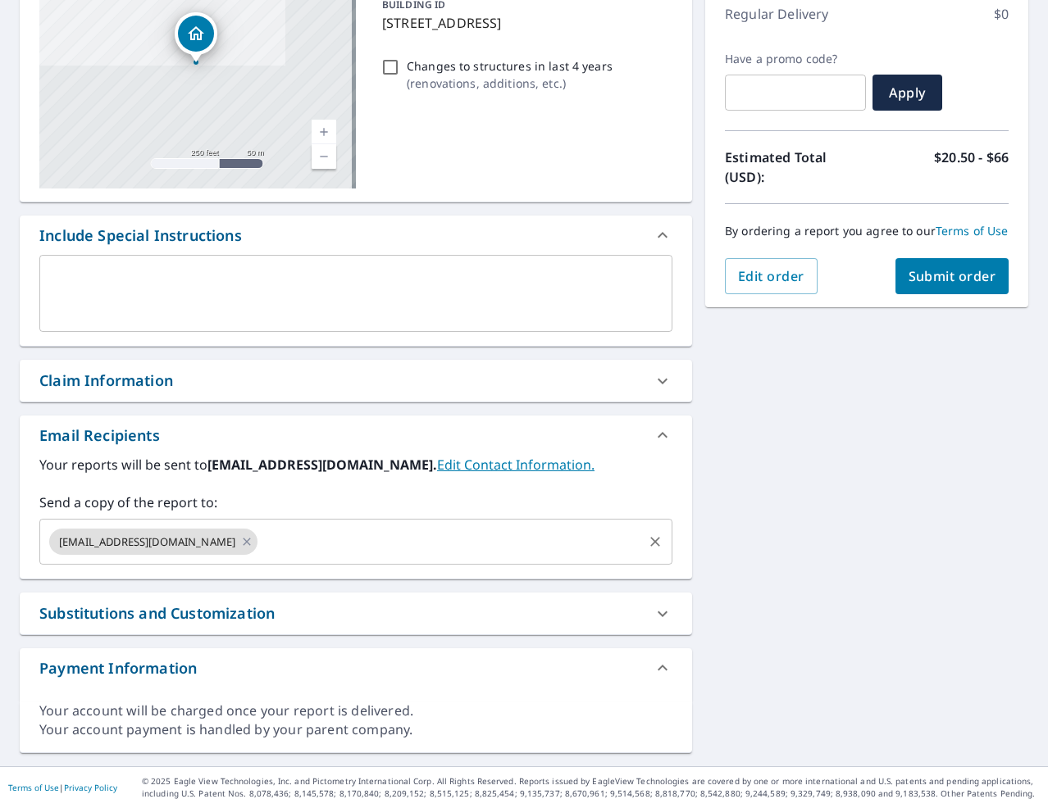
drag, startPoint x: 198, startPoint y: 536, endPoint x: 189, endPoint y: 550, distance: 17.1
click at [189, 550] on div "[EMAIL_ADDRESS][DOMAIN_NAME]" at bounding box center [153, 542] width 208 height 26
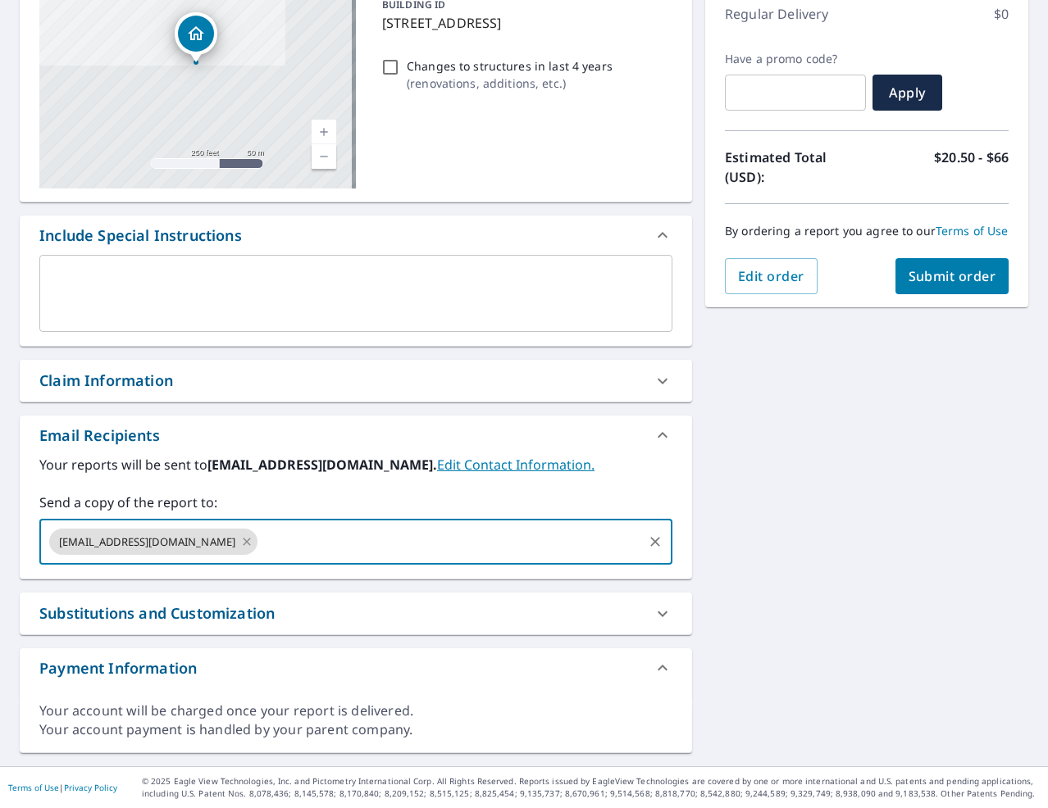
click at [240, 545] on icon at bounding box center [246, 542] width 13 height 18
drag, startPoint x: 166, startPoint y: 533, endPoint x: 107, endPoint y: 427, distance: 120.7
click at [166, 531] on input "text" at bounding box center [344, 541] width 594 height 31
type input "[PERSON_NAME][EMAIL_ADDRESS][PERSON_NAME][DOMAIN_NAME]"
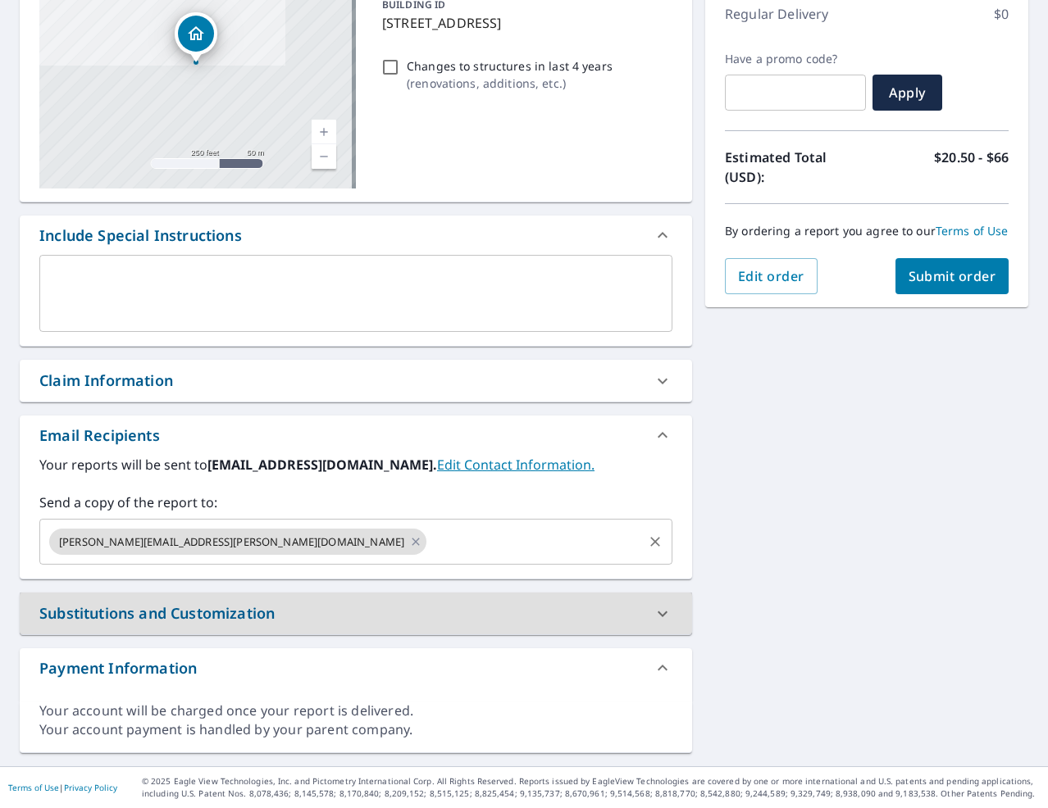
click at [931, 281] on button "Submit order" at bounding box center [952, 276] width 114 height 36
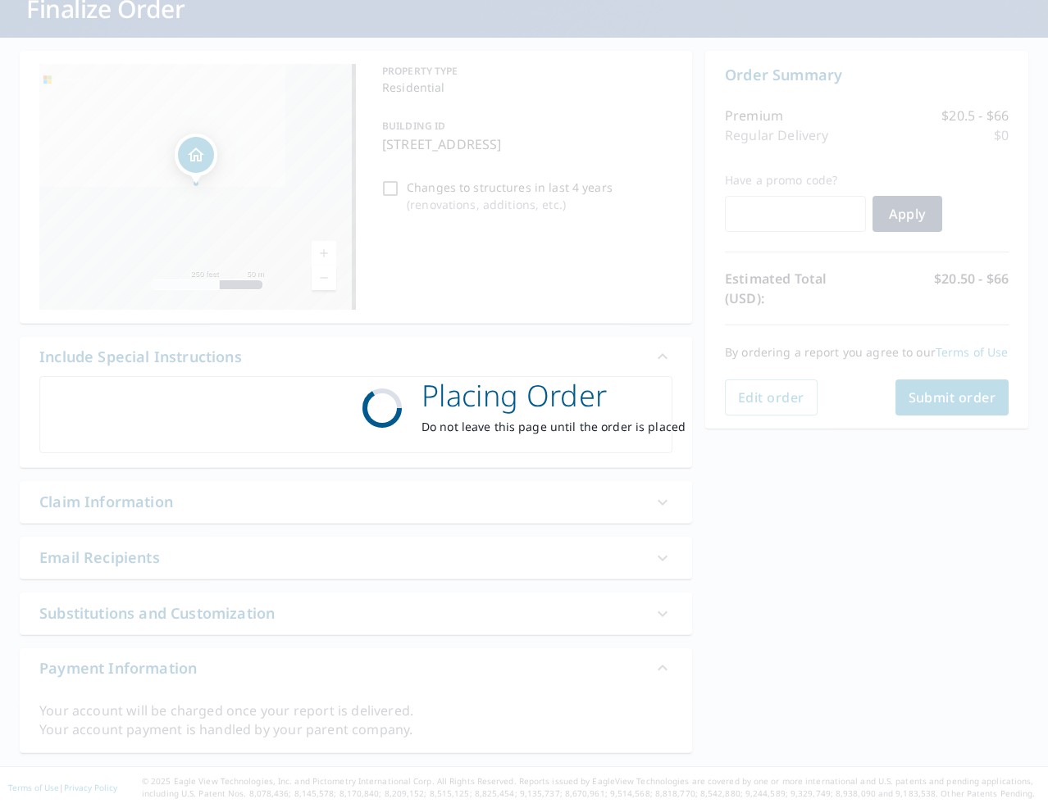
scroll to position [114, 0]
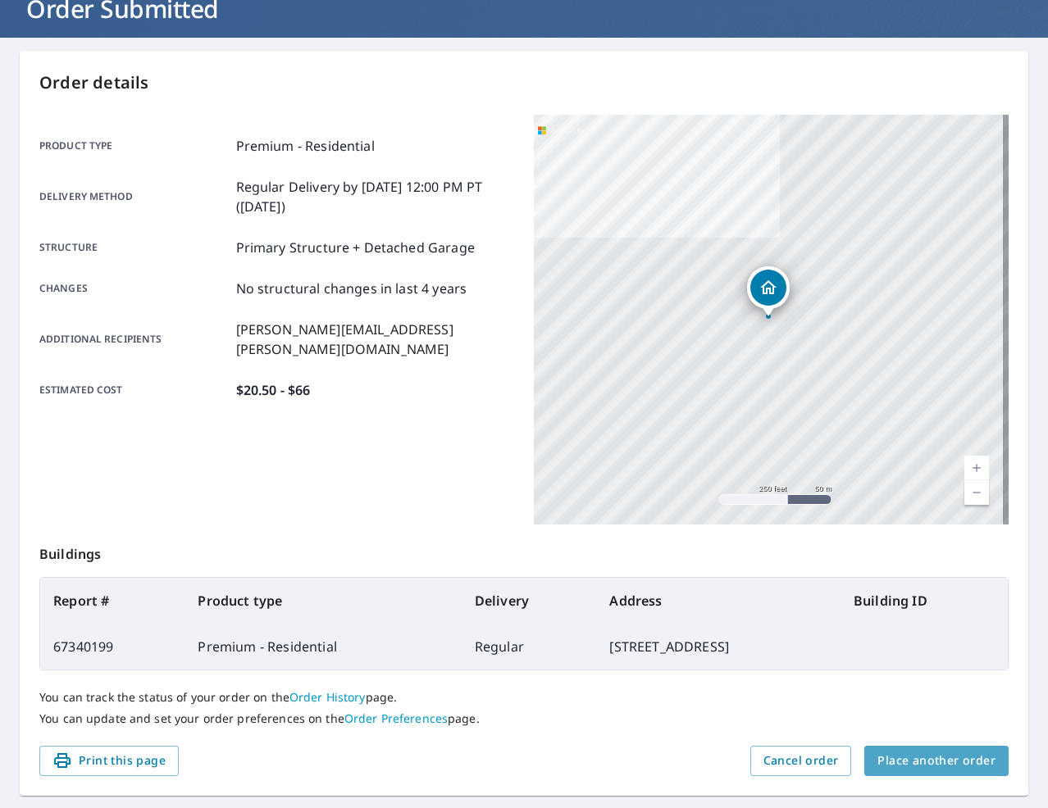
click at [954, 747] on button "Place another order" at bounding box center [936, 761] width 144 height 30
